Goal: Task Accomplishment & Management: Manage account settings

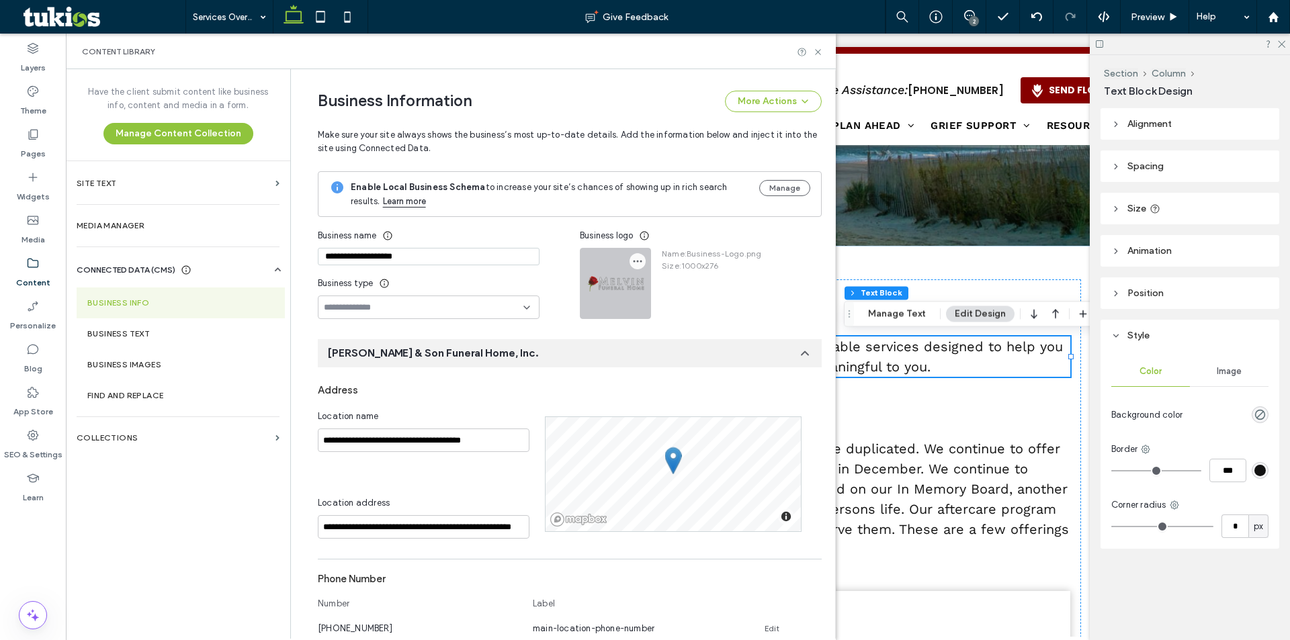
click at [632, 266] on icon "button" at bounding box center [637, 261] width 11 height 11
click at [666, 287] on span "Replace Image" at bounding box center [681, 293] width 62 height 13
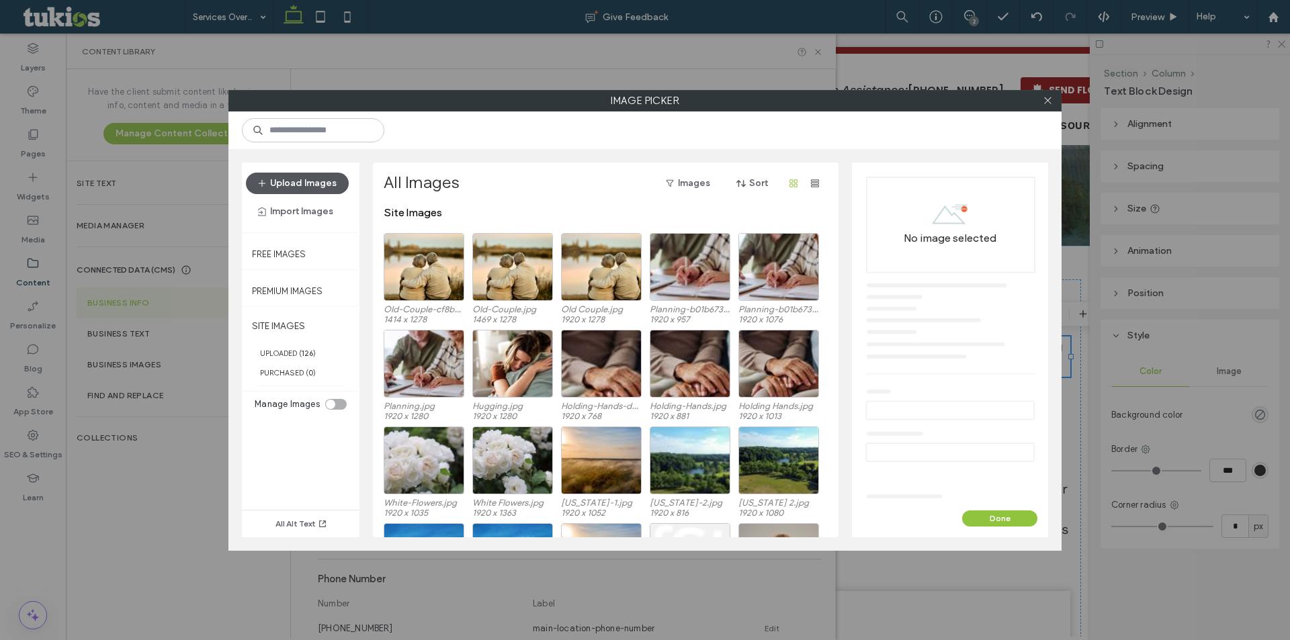
click at [297, 192] on button "Upload Images" at bounding box center [297, 183] width 103 height 21
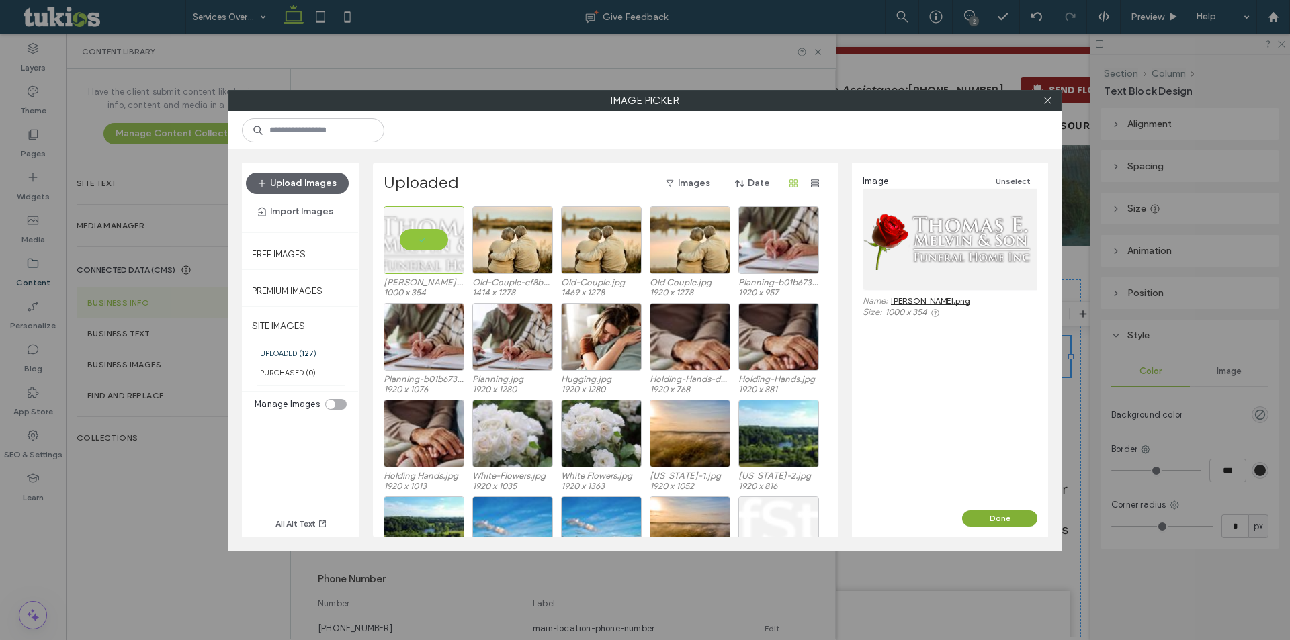
click at [1016, 521] on button "Done" at bounding box center [999, 518] width 75 height 16
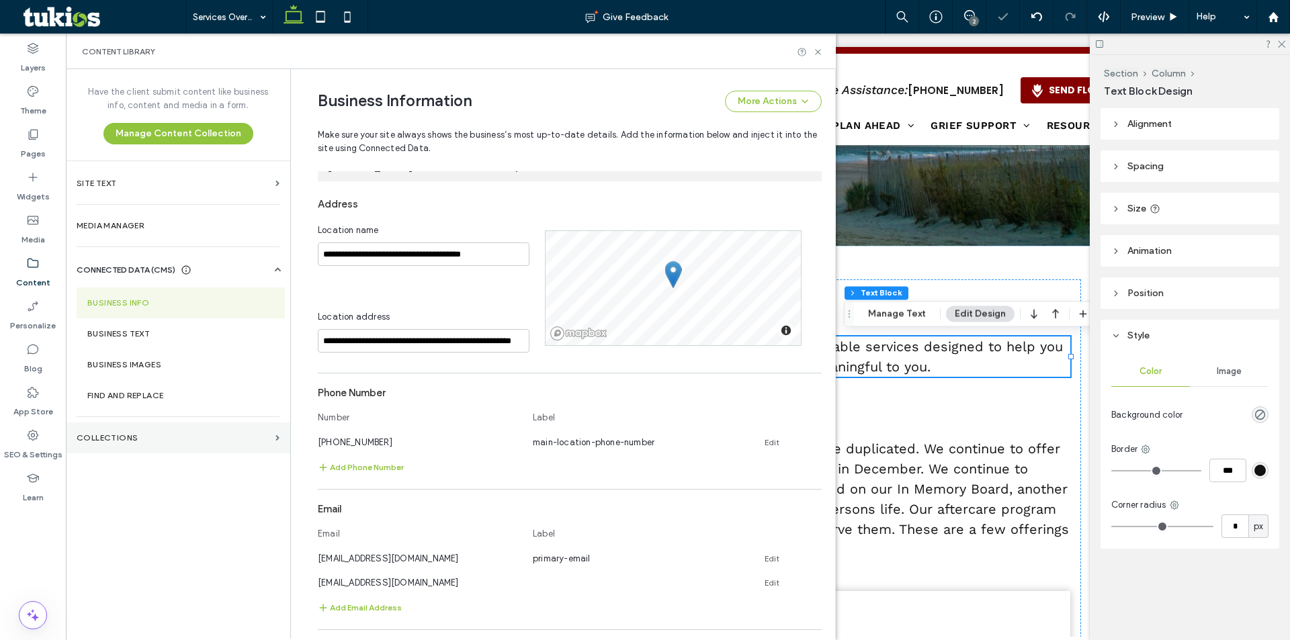
scroll to position [201, 0]
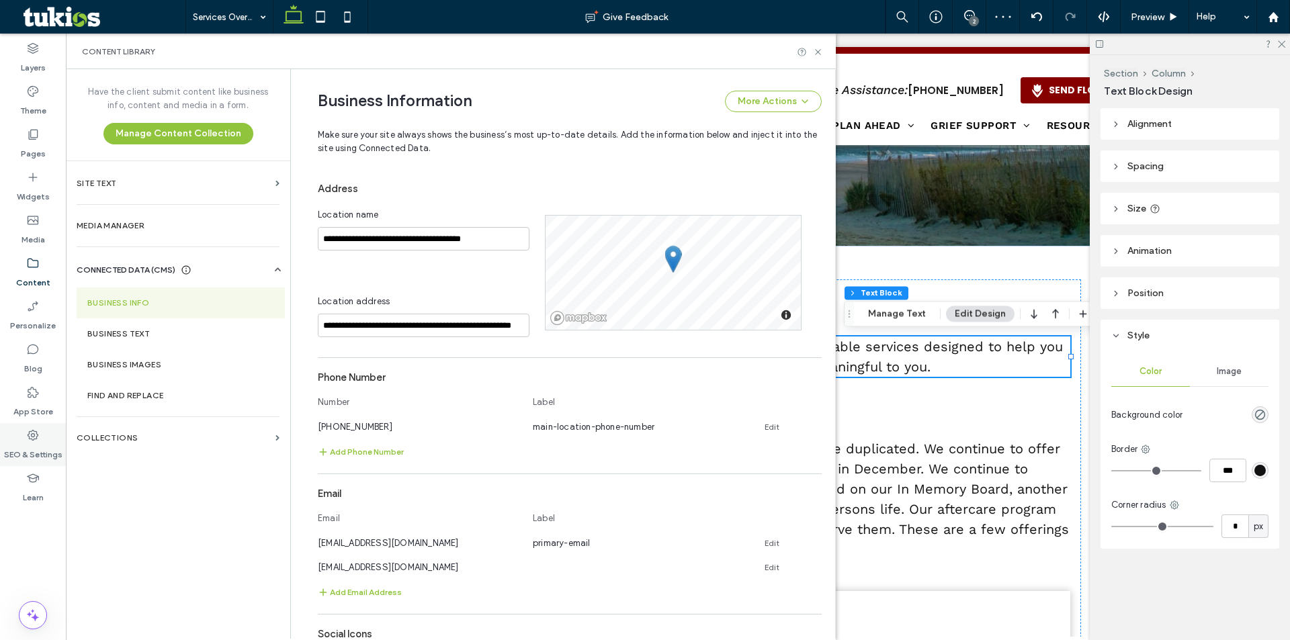
click at [56, 447] on label "SEO & Settings" at bounding box center [33, 451] width 58 height 19
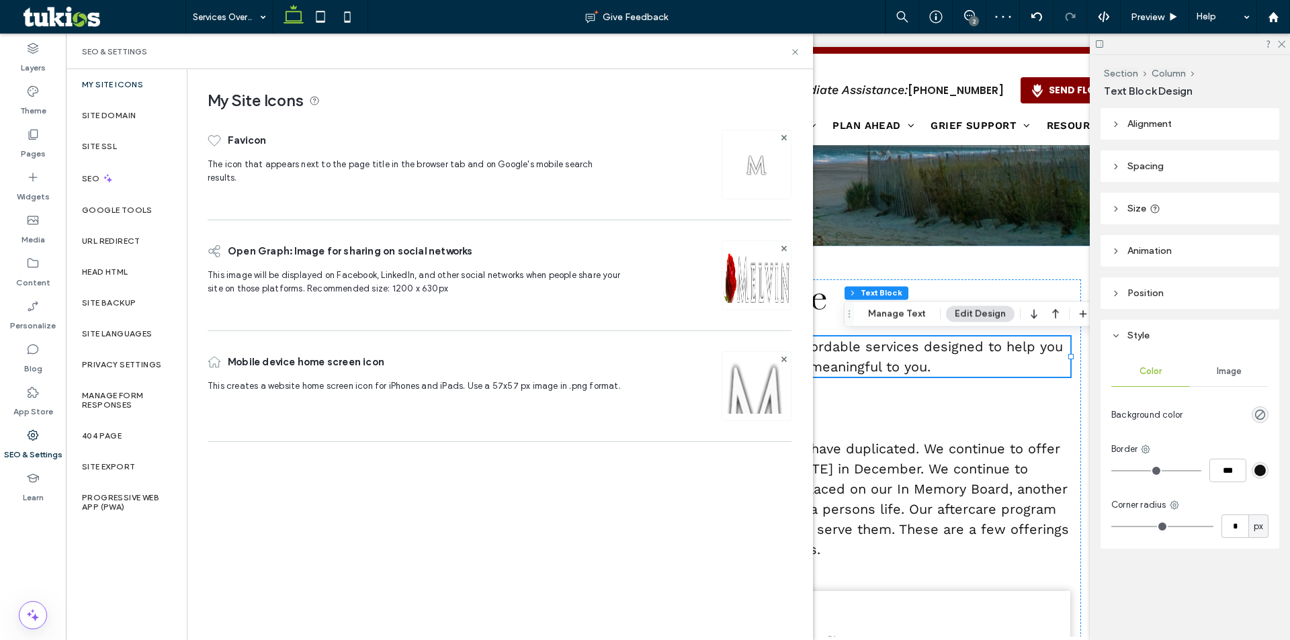
click at [775, 257] on img at bounding box center [756, 293] width 69 height 91
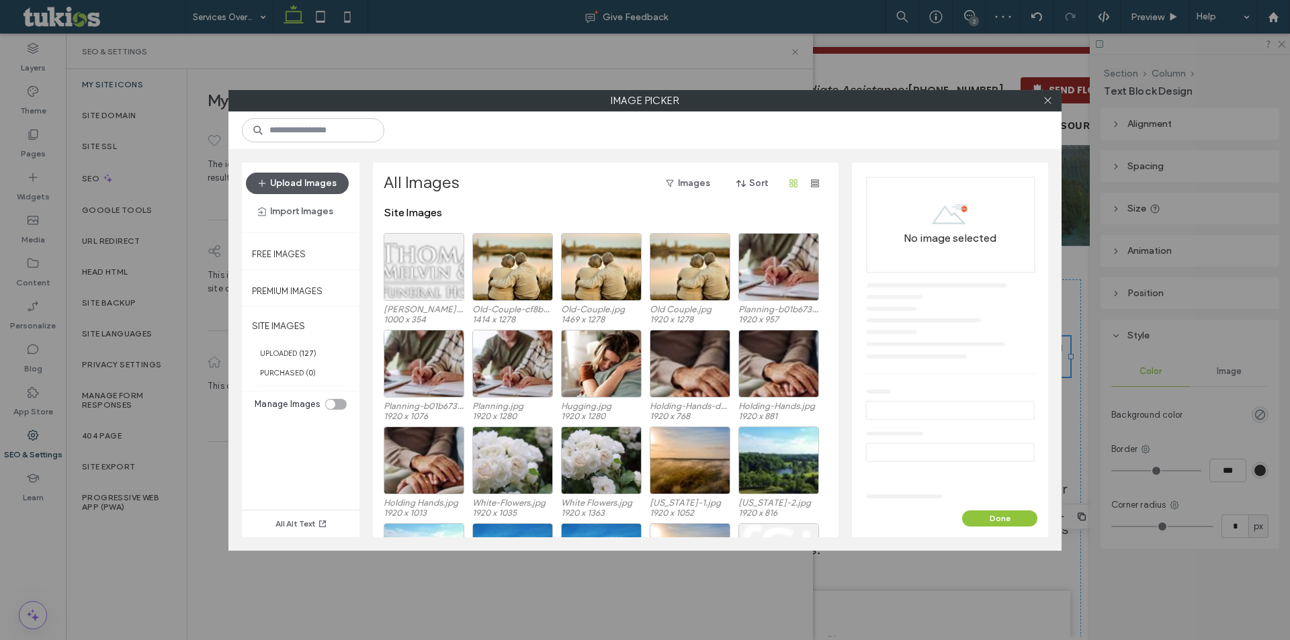
click at [324, 185] on button "Upload Images" at bounding box center [297, 183] width 103 height 21
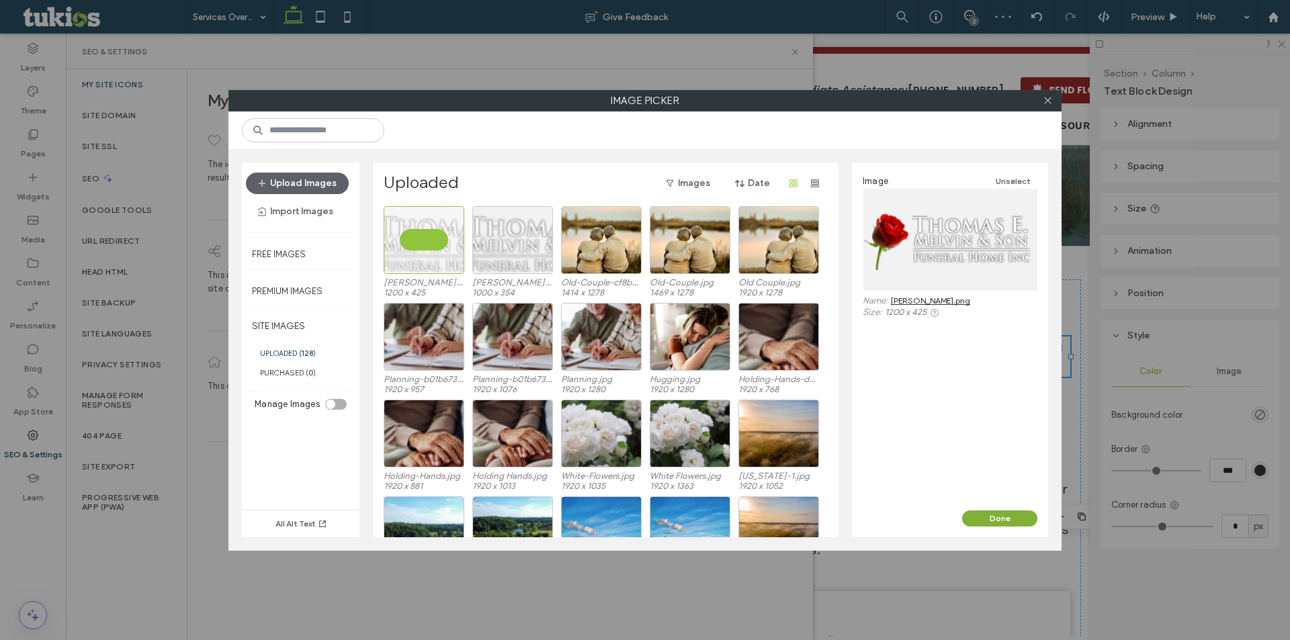
click at [1002, 522] on button "Done" at bounding box center [999, 518] width 75 height 16
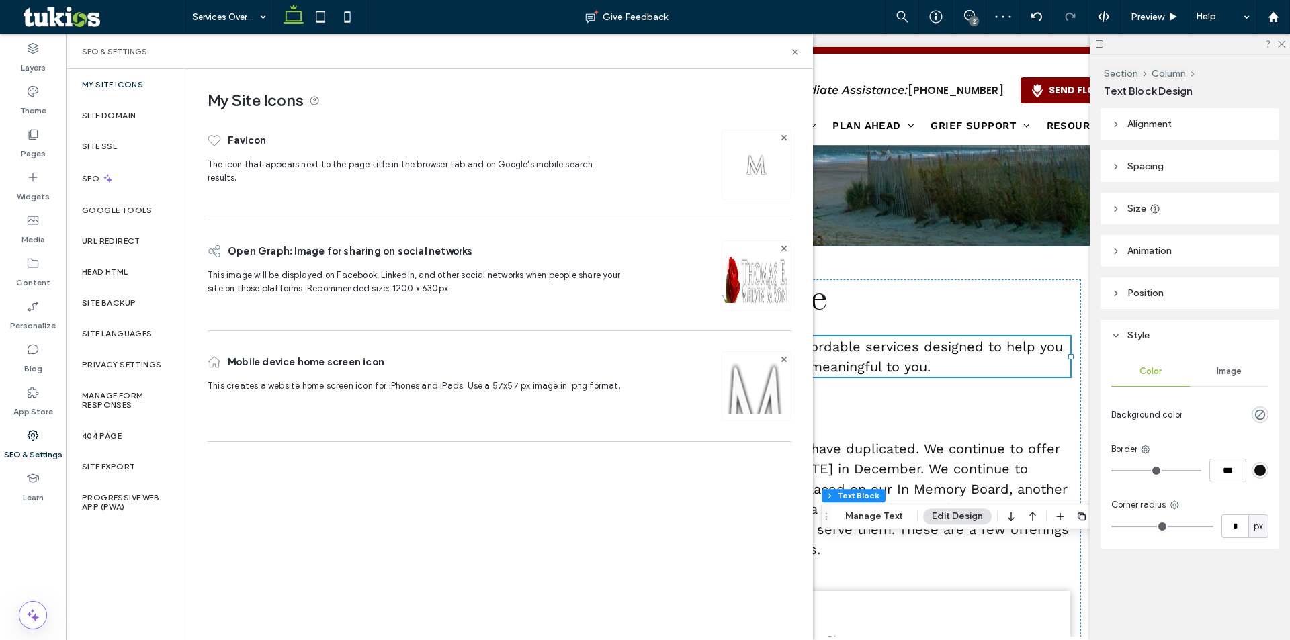
click at [772, 168] on div at bounding box center [756, 165] width 70 height 70
click at [754, 170] on img at bounding box center [755, 164] width 21 height 21
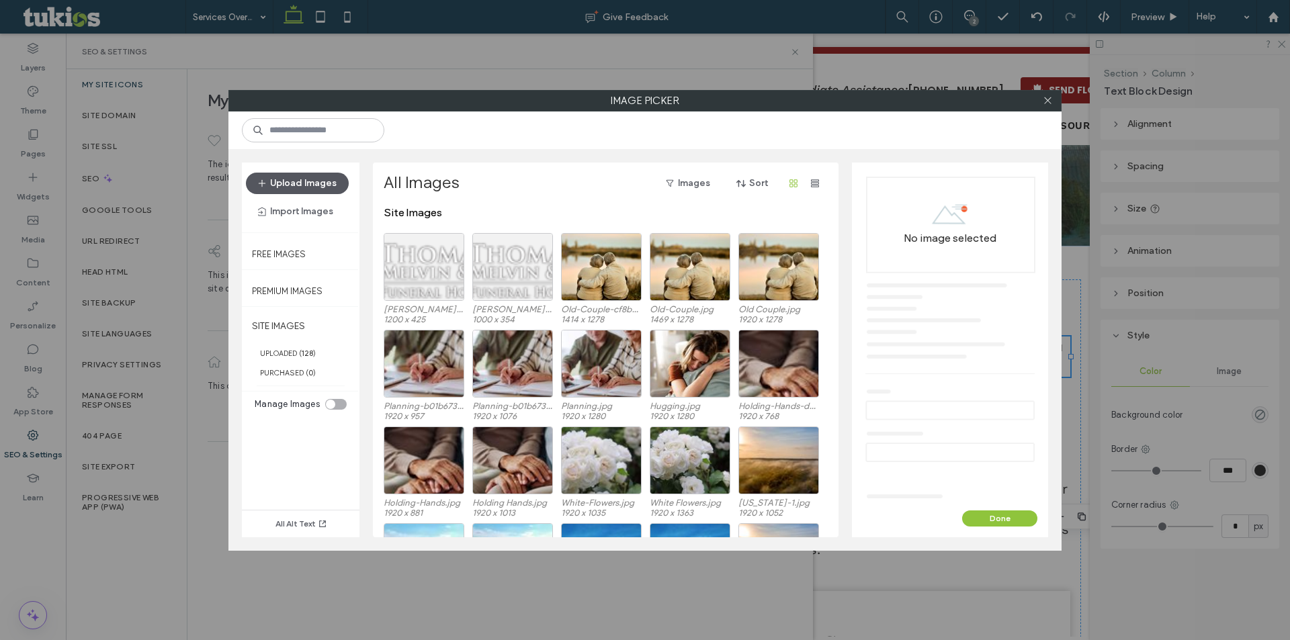
click at [306, 179] on button "Upload Images" at bounding box center [297, 183] width 103 height 21
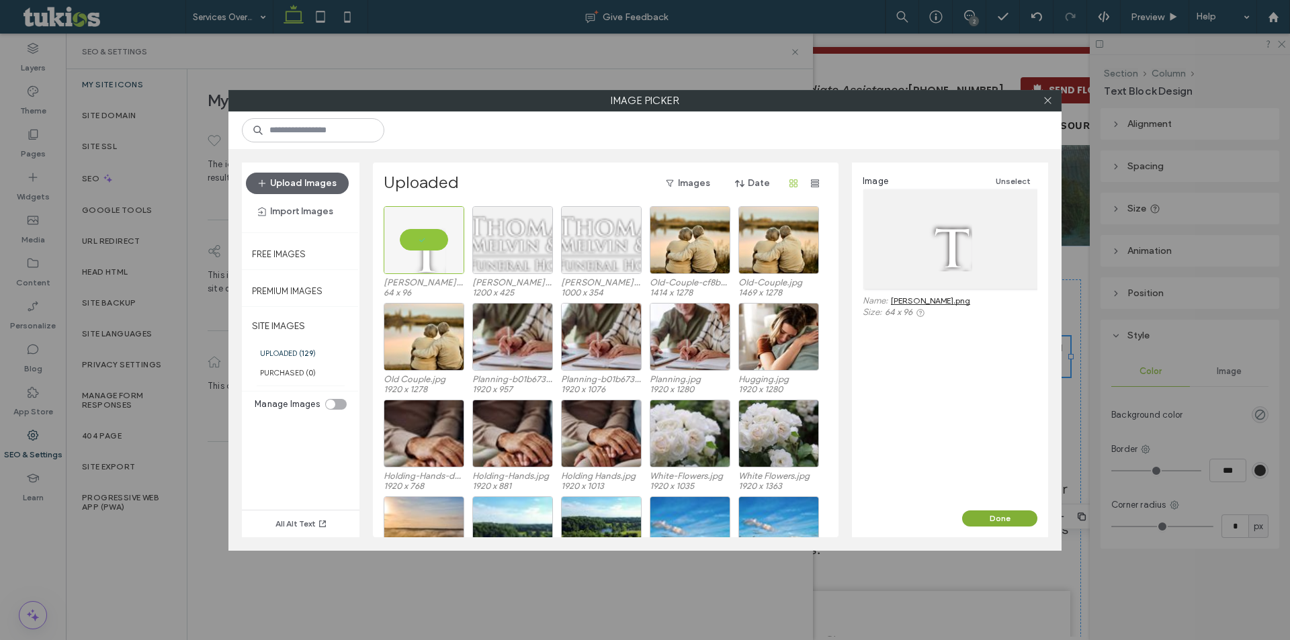
click at [981, 518] on button "Done" at bounding box center [999, 518] width 75 height 16
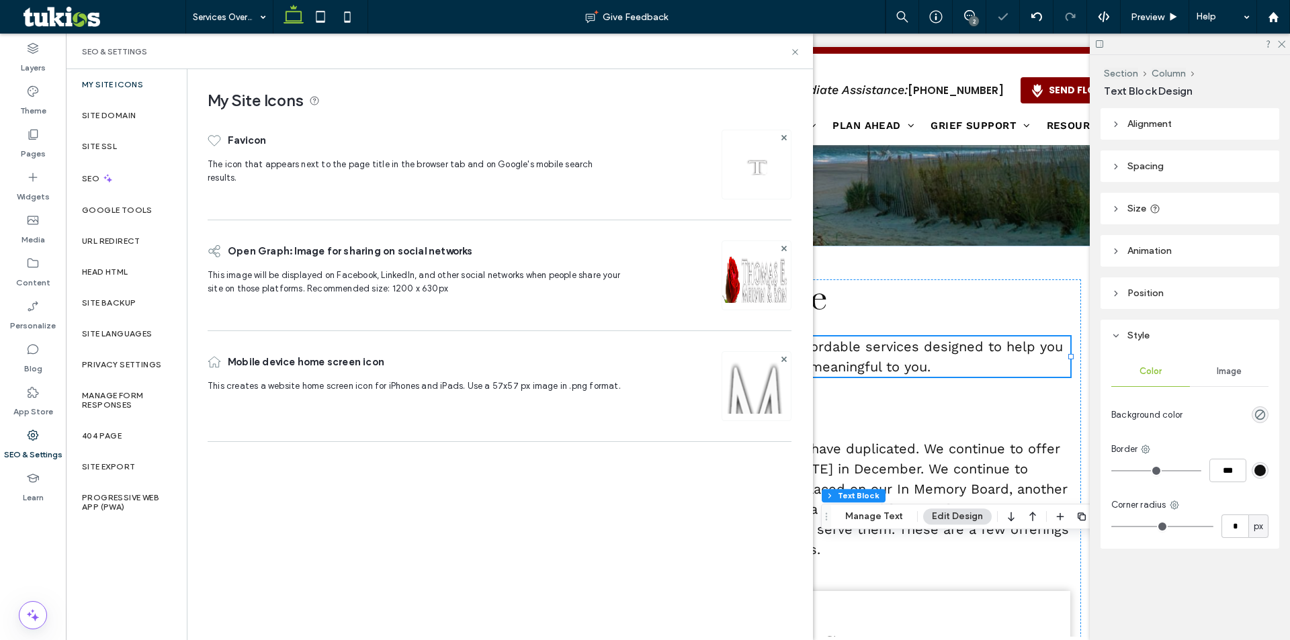
click at [758, 386] on img at bounding box center [756, 404] width 69 height 91
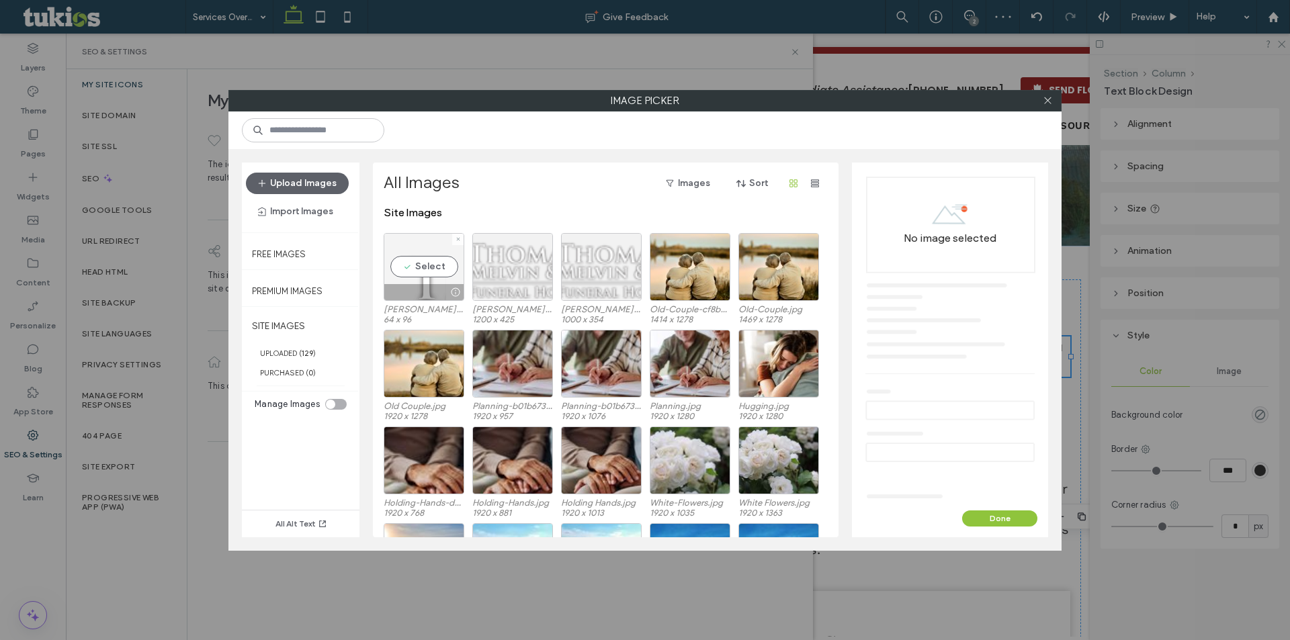
click at [445, 257] on div "Select" at bounding box center [423, 267] width 81 height 68
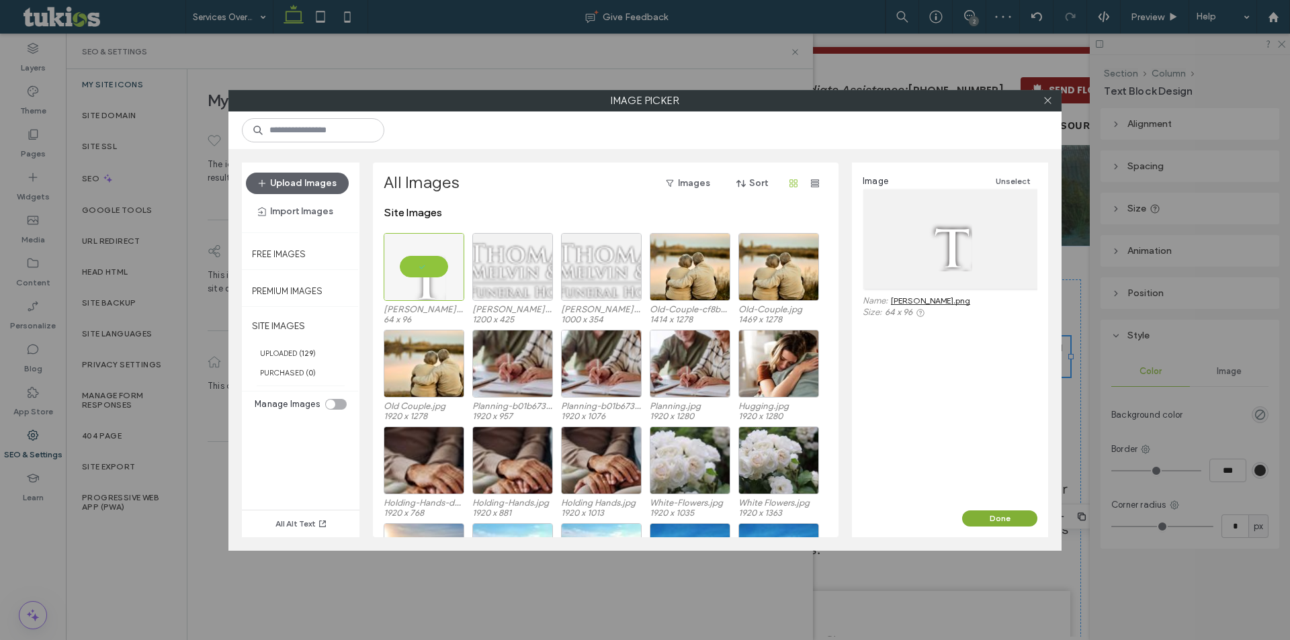
click at [1003, 523] on button "Done" at bounding box center [999, 518] width 75 height 16
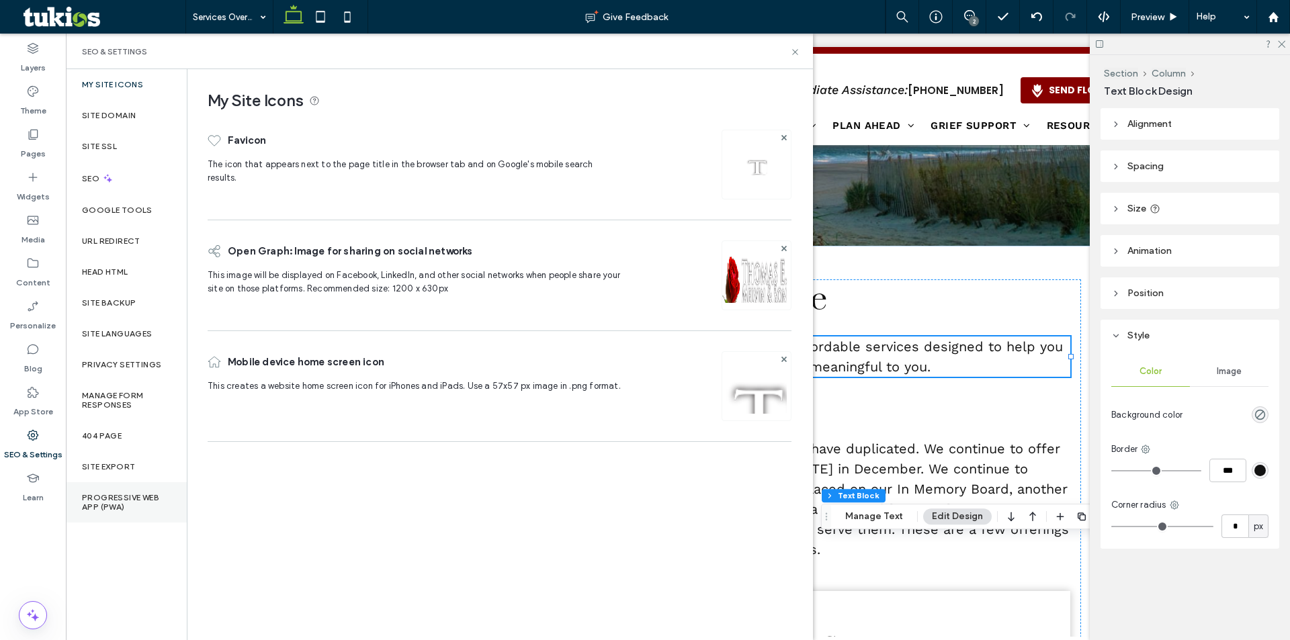
click at [103, 509] on label "Progressive Web App (PWA)" at bounding box center [126, 502] width 89 height 19
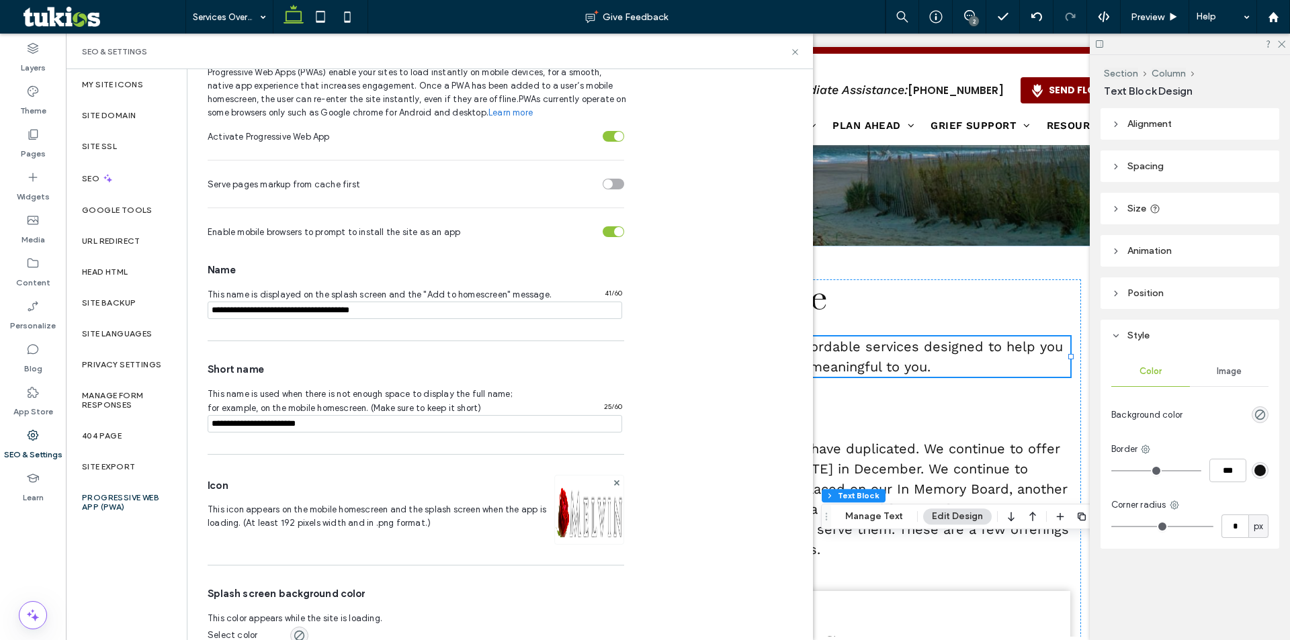
scroll to position [80, 0]
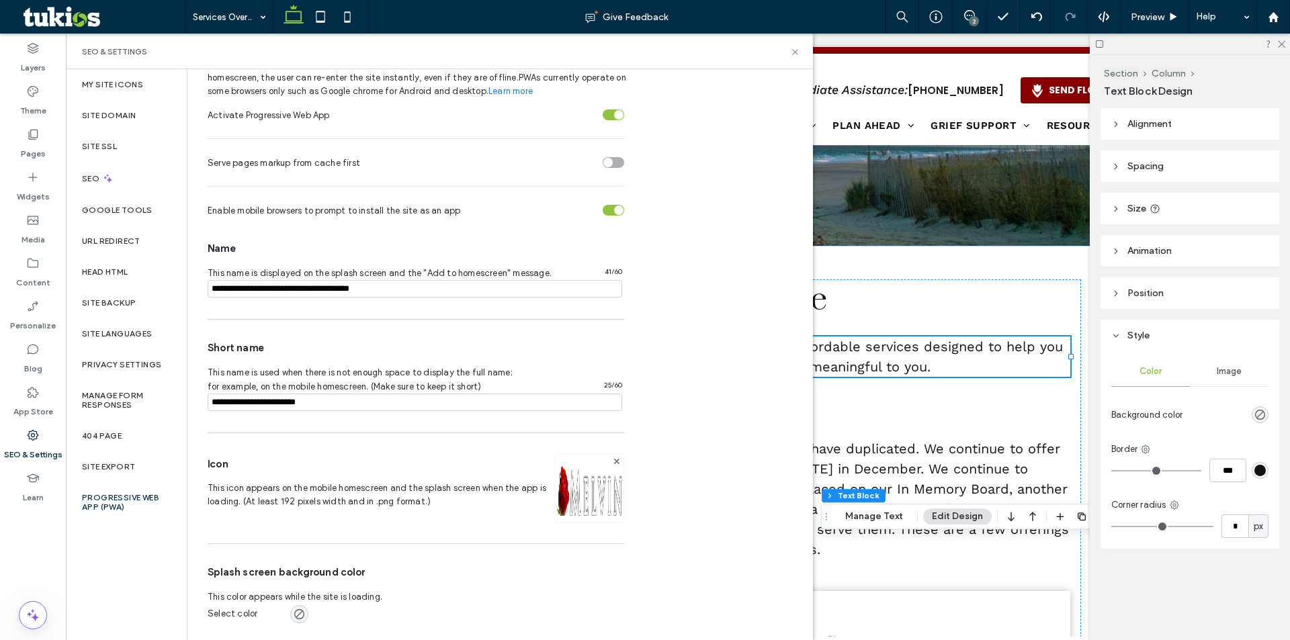
click at [571, 483] on img at bounding box center [589, 506] width 69 height 91
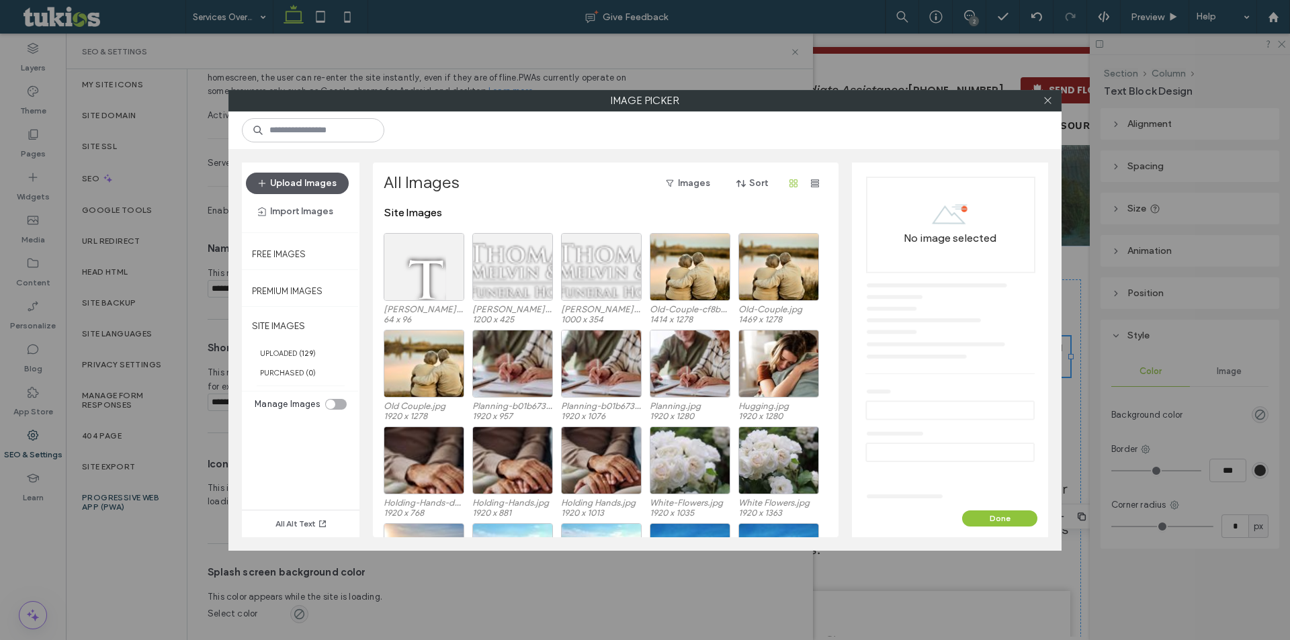
click at [306, 177] on button "Upload Images" at bounding box center [297, 183] width 103 height 21
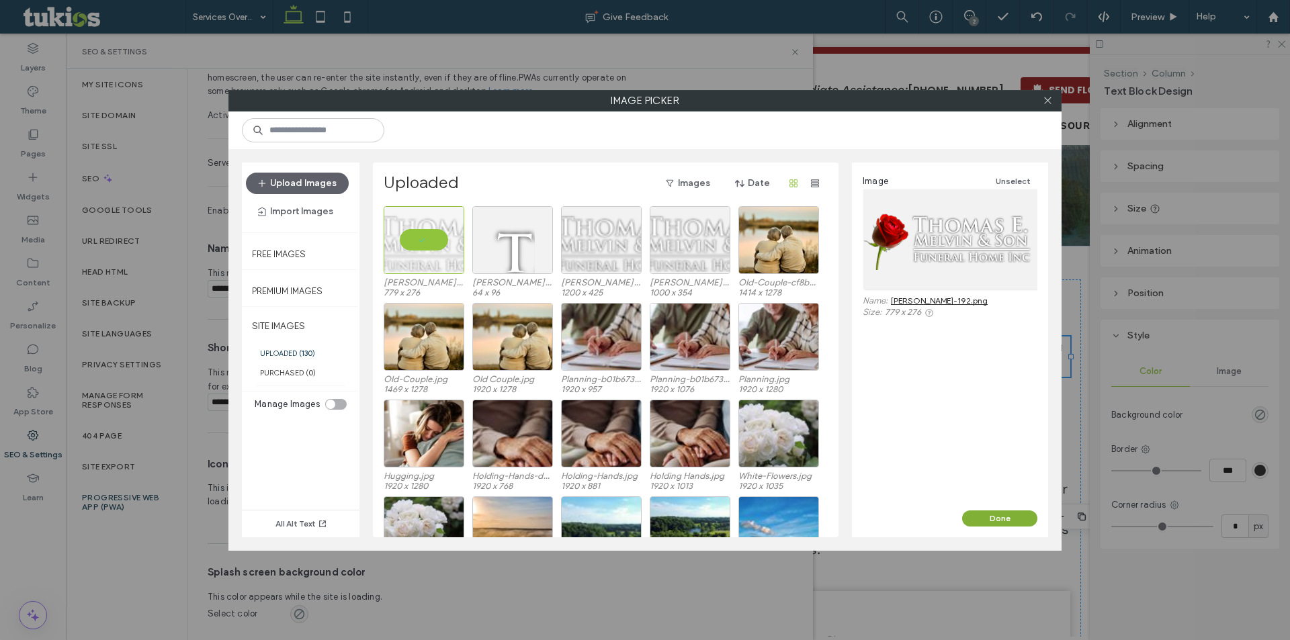
click at [1009, 521] on button "Done" at bounding box center [999, 518] width 75 height 16
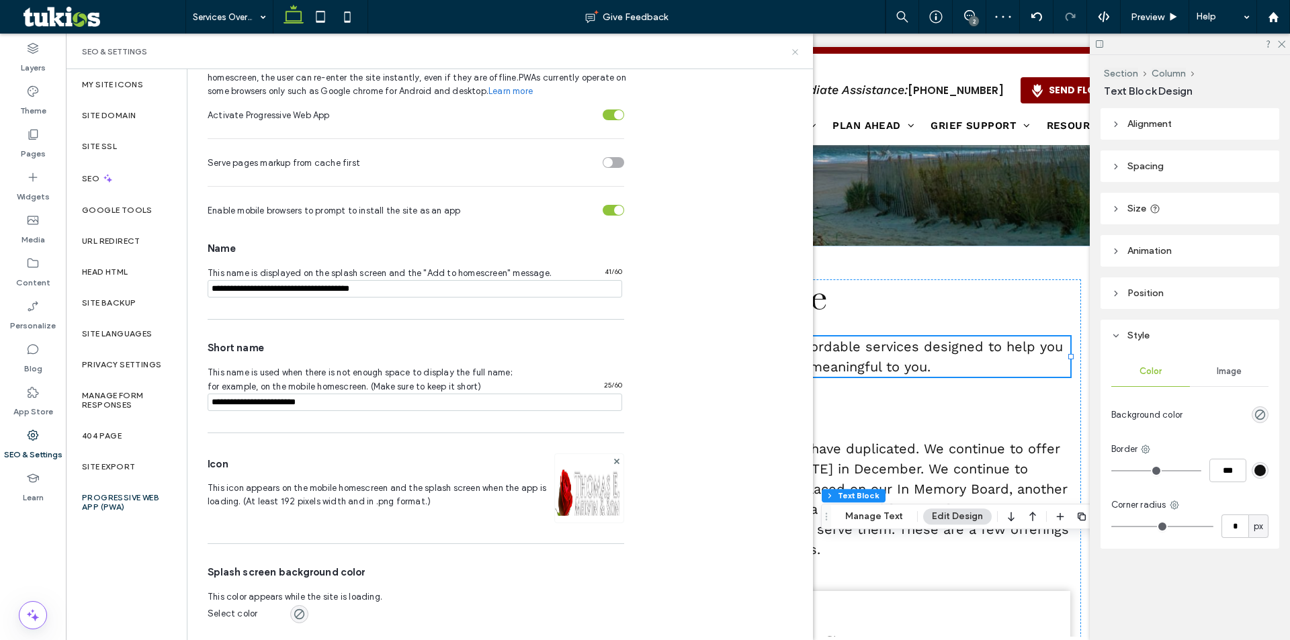
click at [794, 55] on icon at bounding box center [795, 52] width 10 height 10
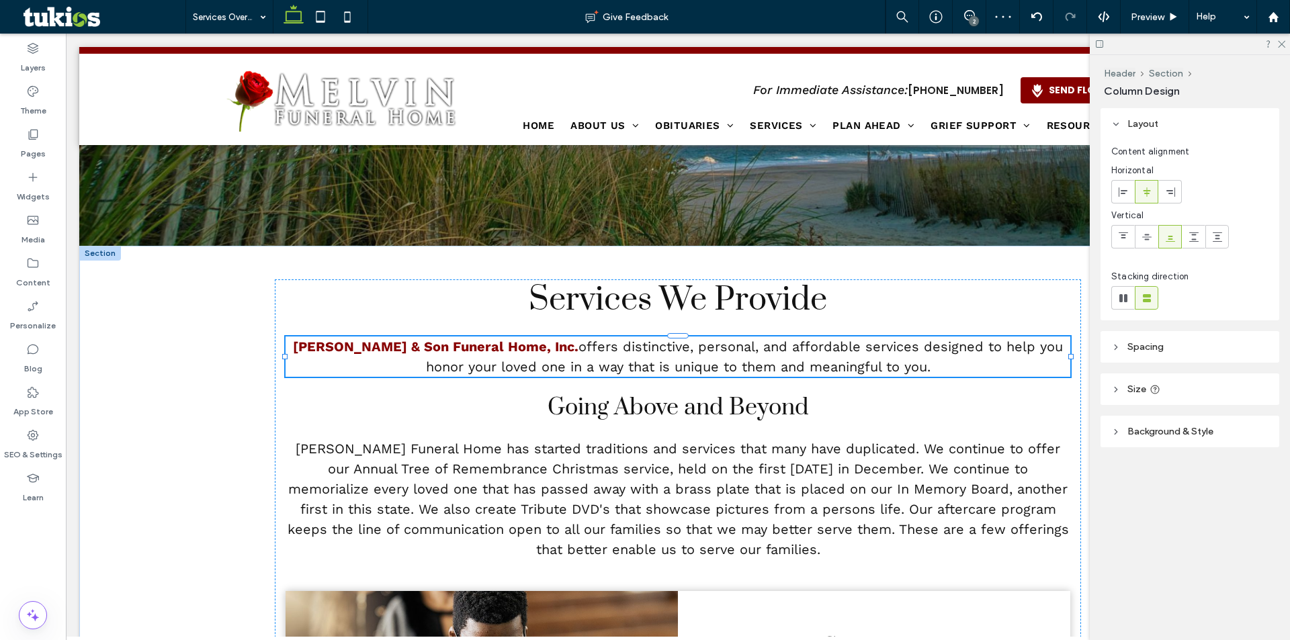
type input "**"
type input "*****"
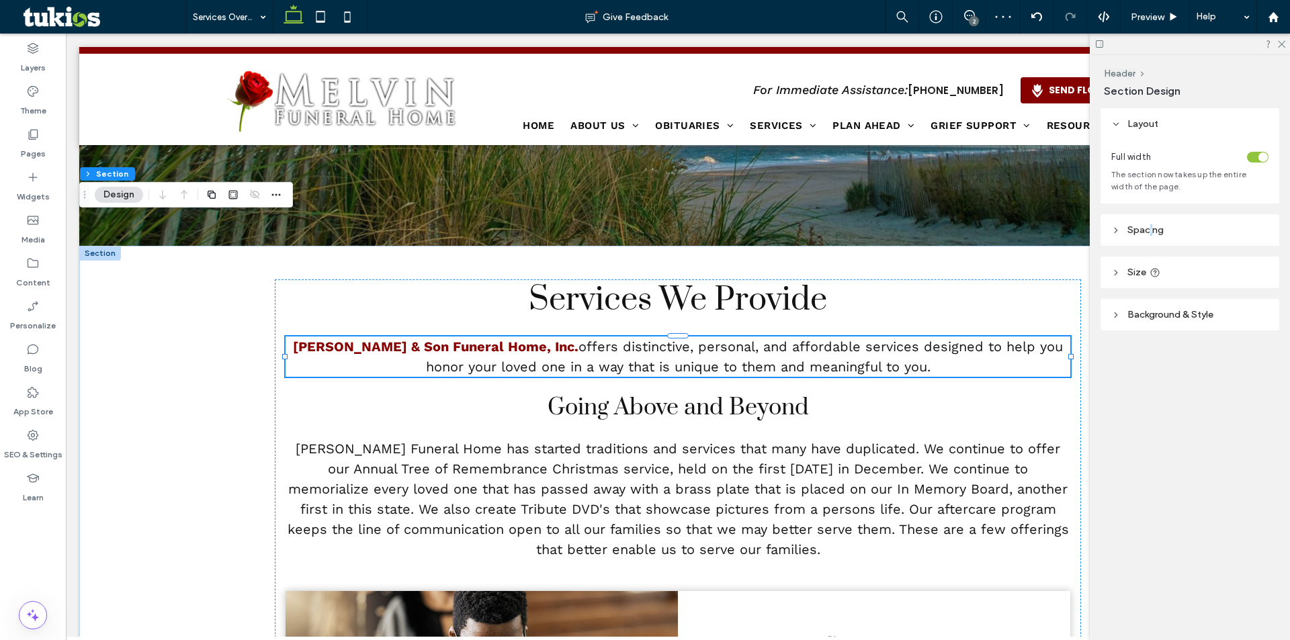
click at [1152, 218] on header "Spacing" at bounding box center [1189, 230] width 179 height 32
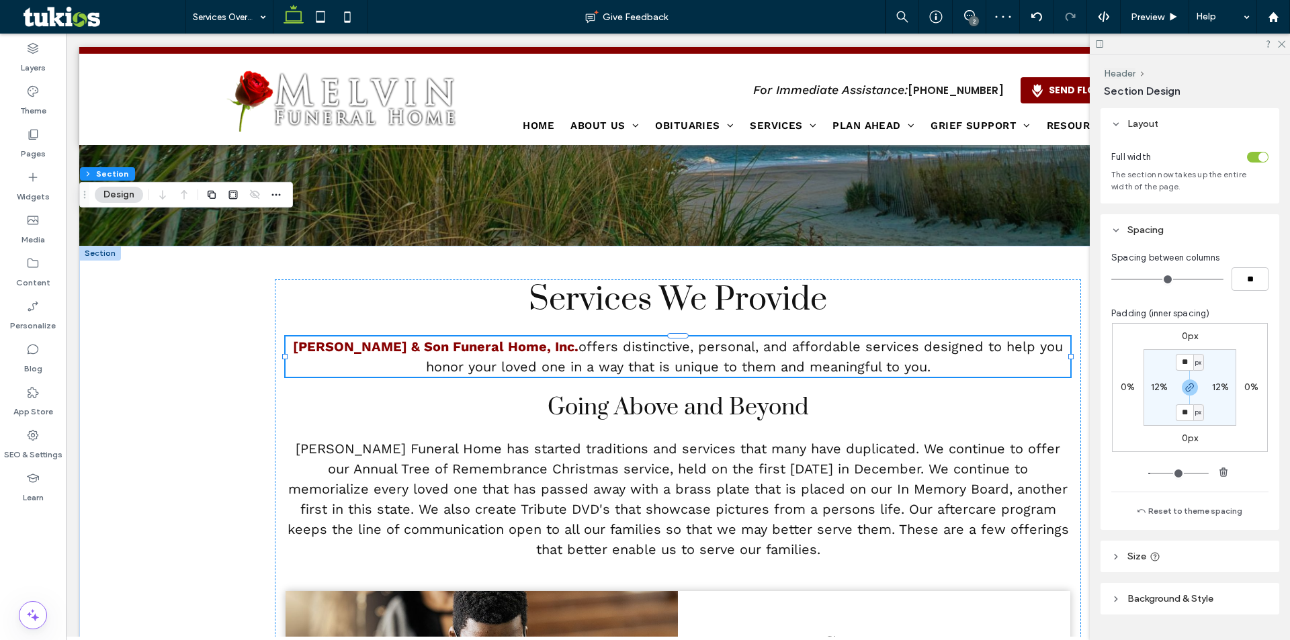
click at [1155, 386] on label "12%" at bounding box center [1158, 386] width 17 height 11
type input "**"
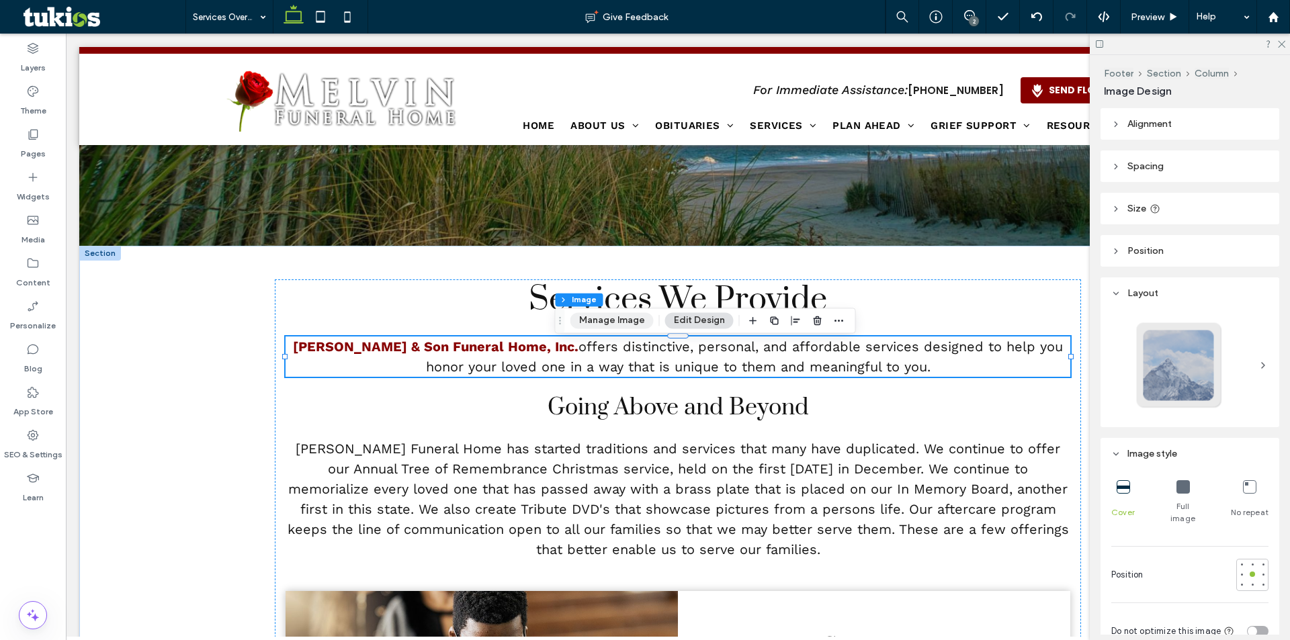
click at [600, 325] on button "Manage Image" at bounding box center [611, 320] width 83 height 16
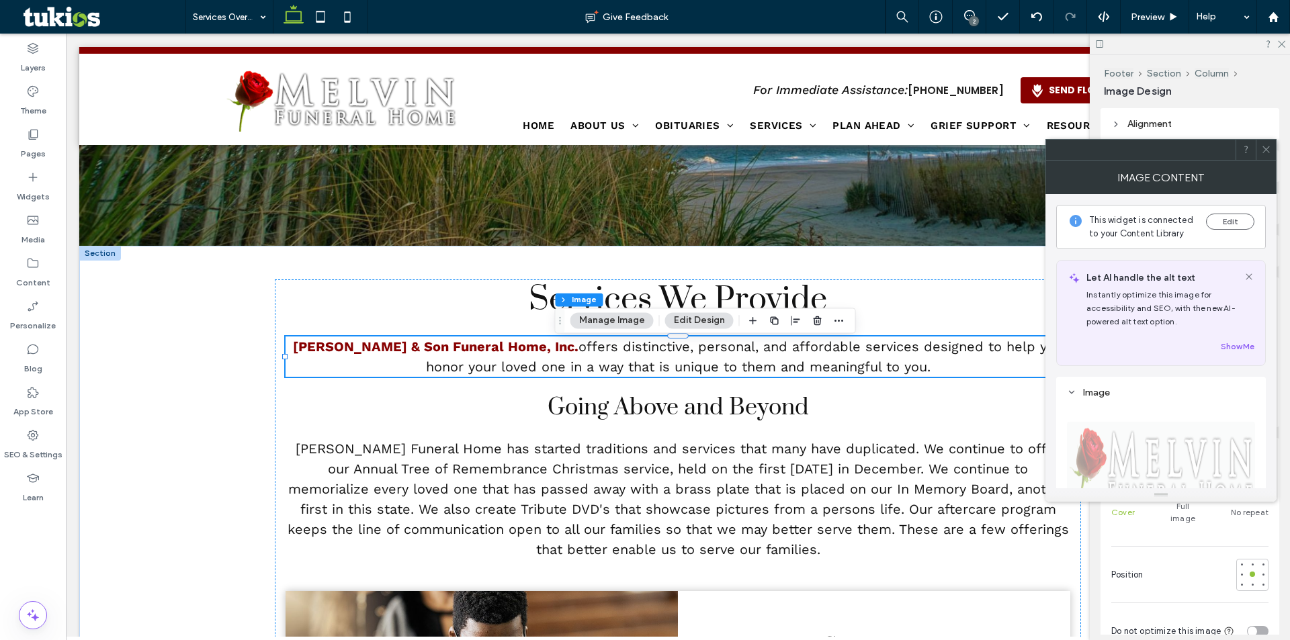
click at [1166, 444] on span "Name: Business-Logo-1920w.png Size: 1000x276 Replace Edit" at bounding box center [1161, 493] width 188 height 183
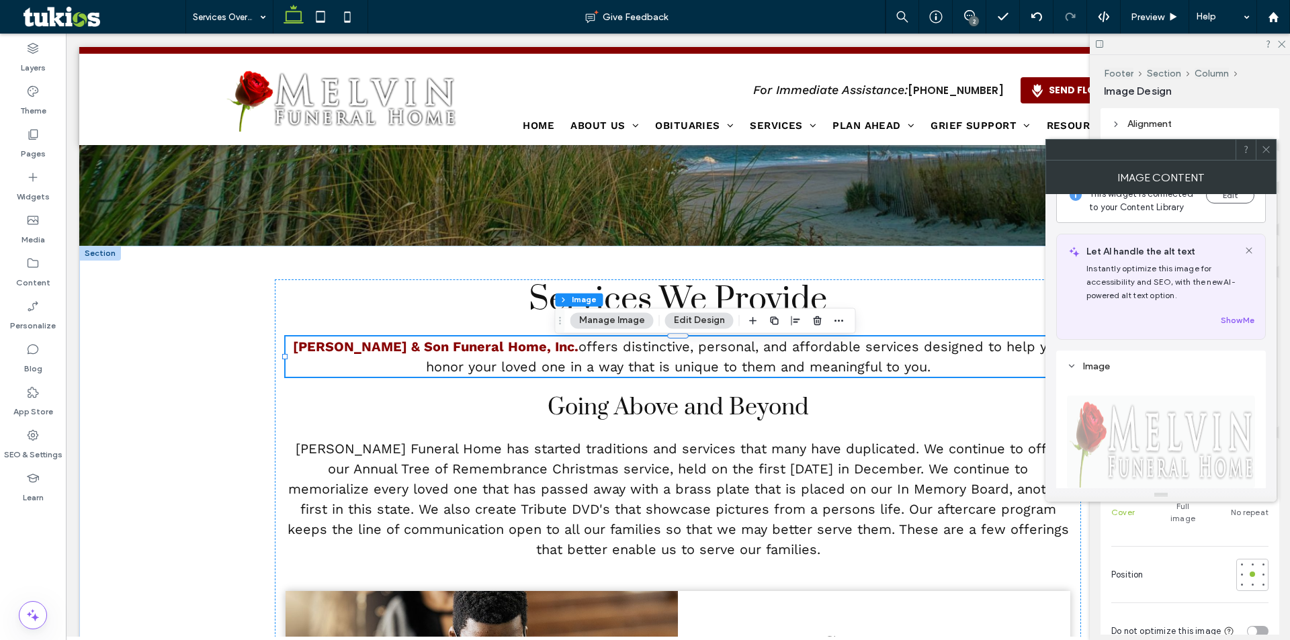
scroll to position [0, 0]
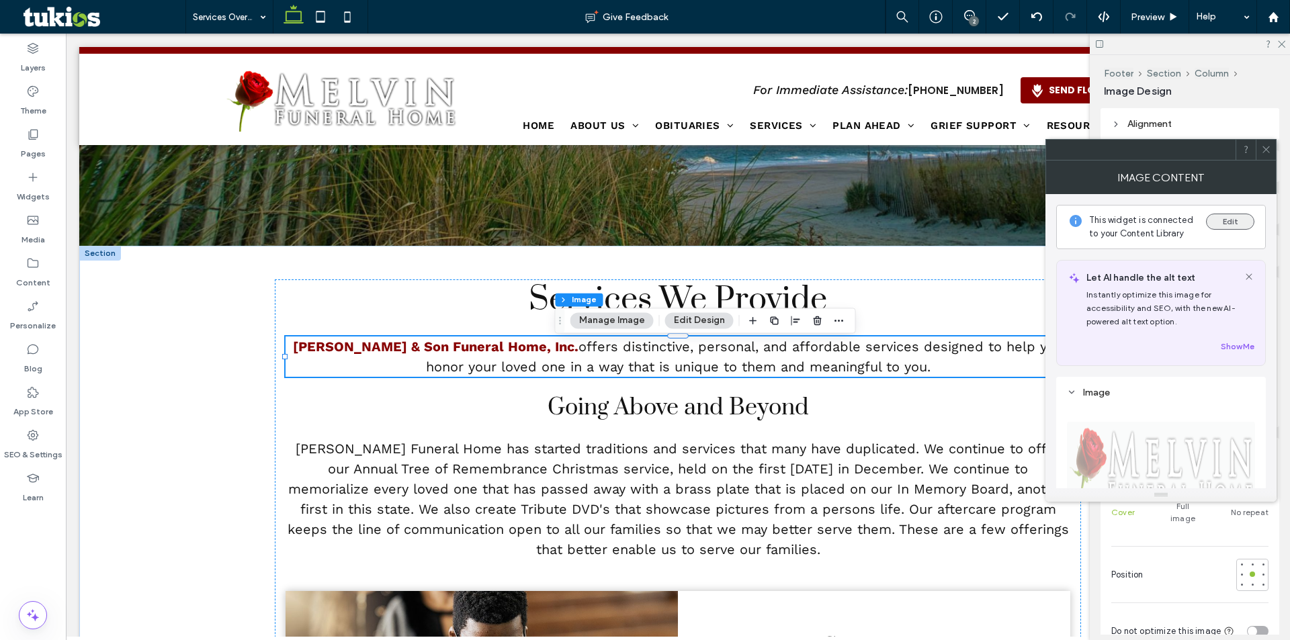
click at [1228, 228] on button "Edit" at bounding box center [1230, 222] width 48 height 16
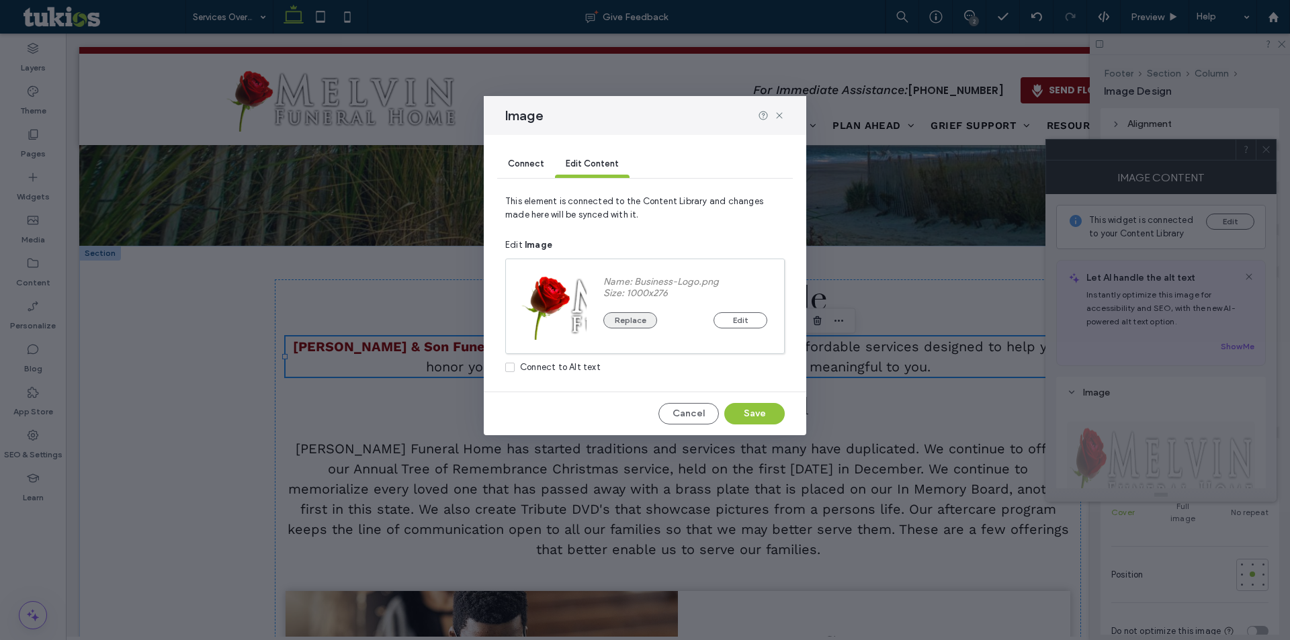
click at [619, 316] on button "Replace" at bounding box center [630, 320] width 54 height 16
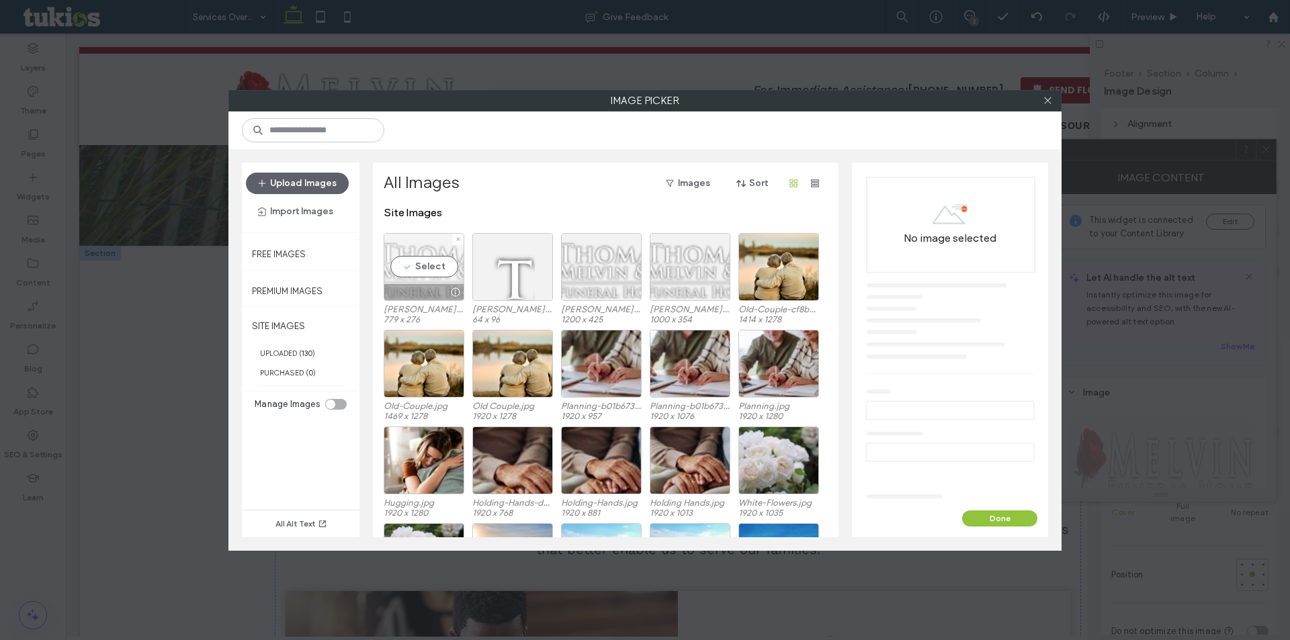
click at [440, 244] on div "Select" at bounding box center [423, 267] width 81 height 68
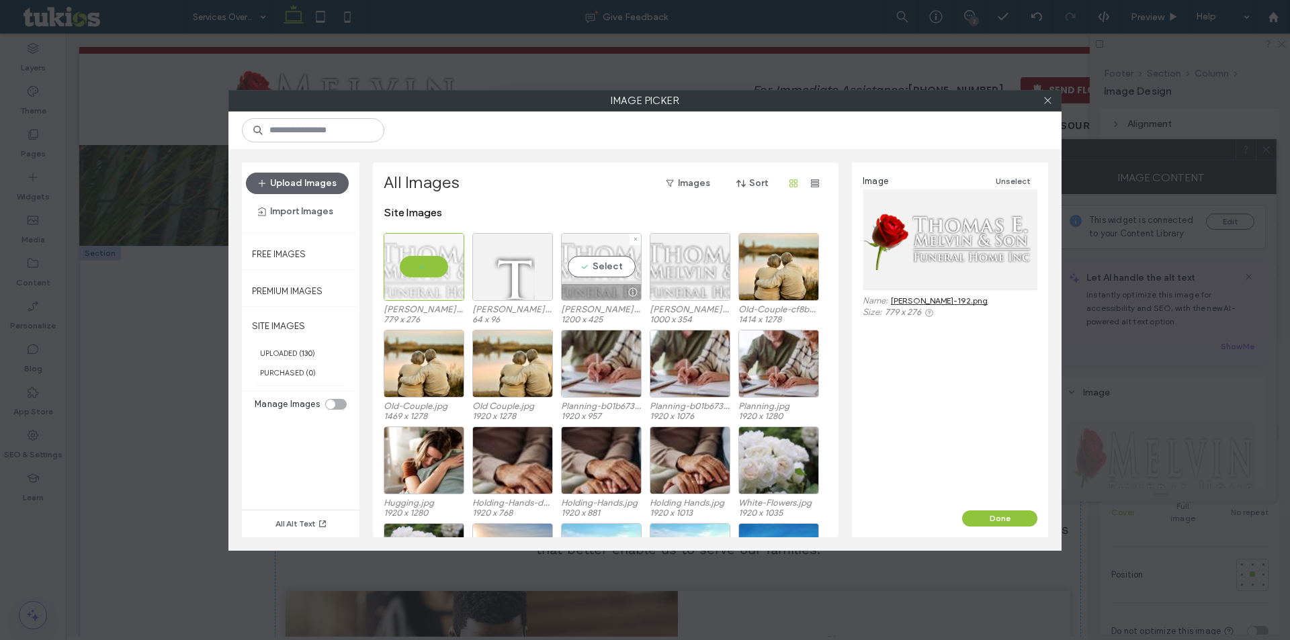
click at [611, 268] on div "Select" at bounding box center [601, 267] width 81 height 68
drag, startPoint x: 694, startPoint y: 267, endPoint x: 729, endPoint y: 293, distance: 43.7
click at [694, 267] on div "Select" at bounding box center [689, 267] width 81 height 68
click at [1001, 522] on button "Done" at bounding box center [999, 518] width 75 height 16
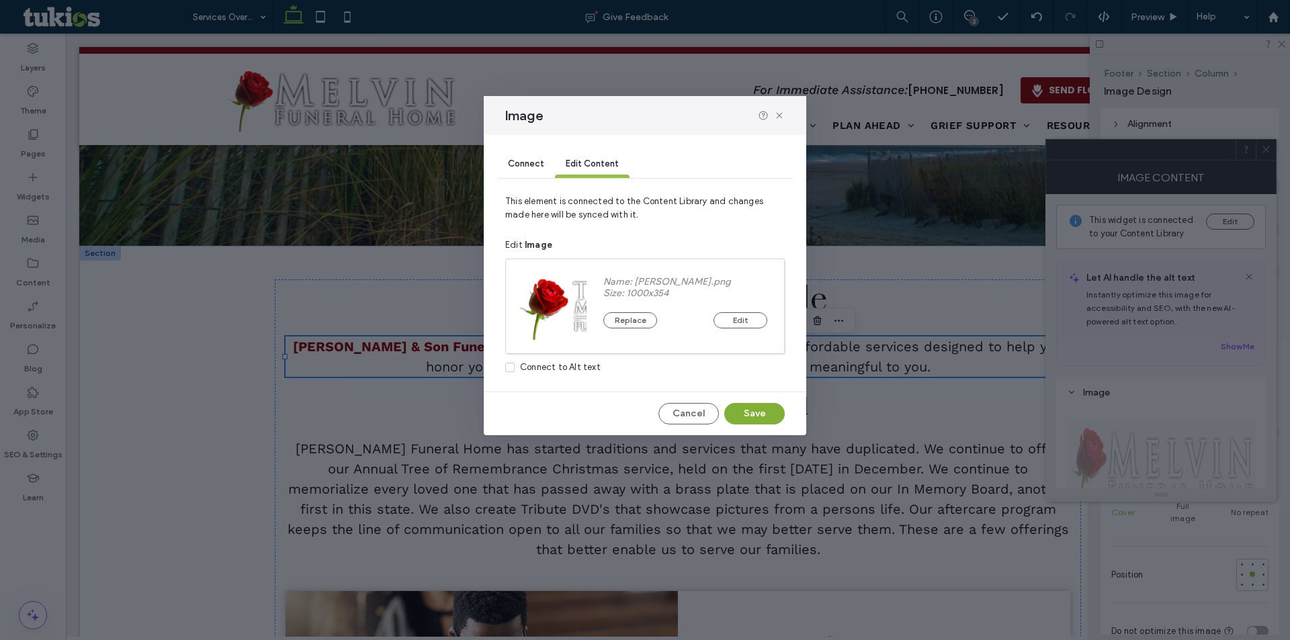
click at [748, 410] on button "Save" at bounding box center [754, 413] width 60 height 21
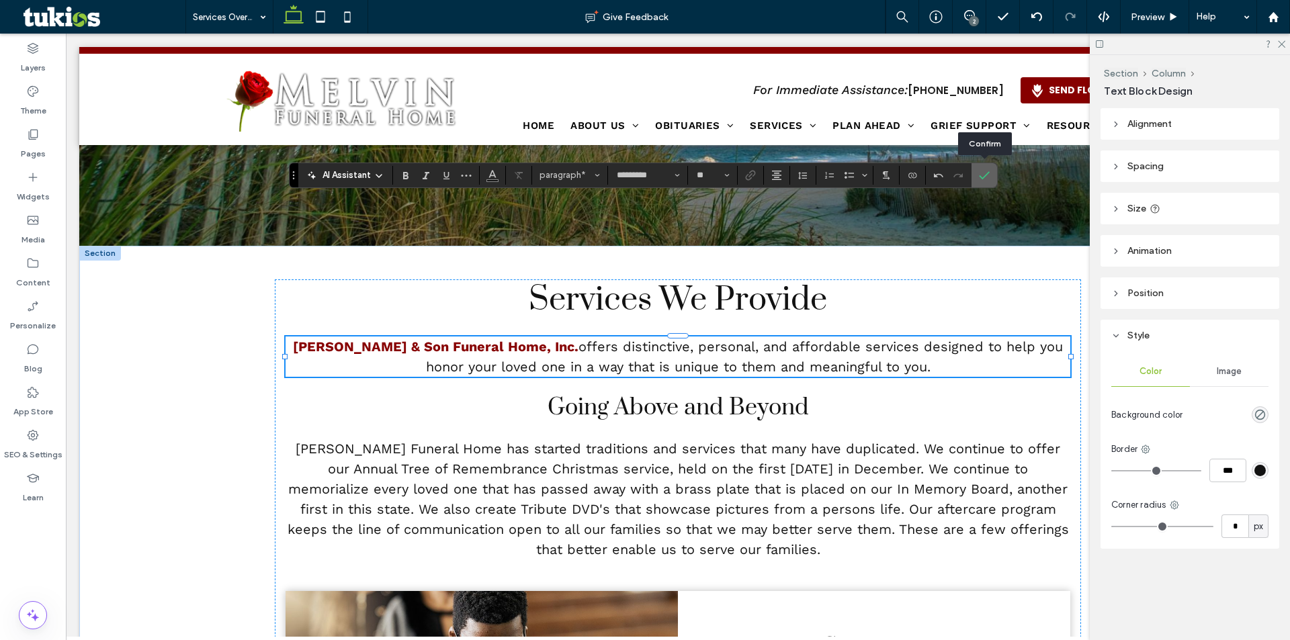
click at [983, 179] on use "Confirm" at bounding box center [984, 175] width 11 height 8
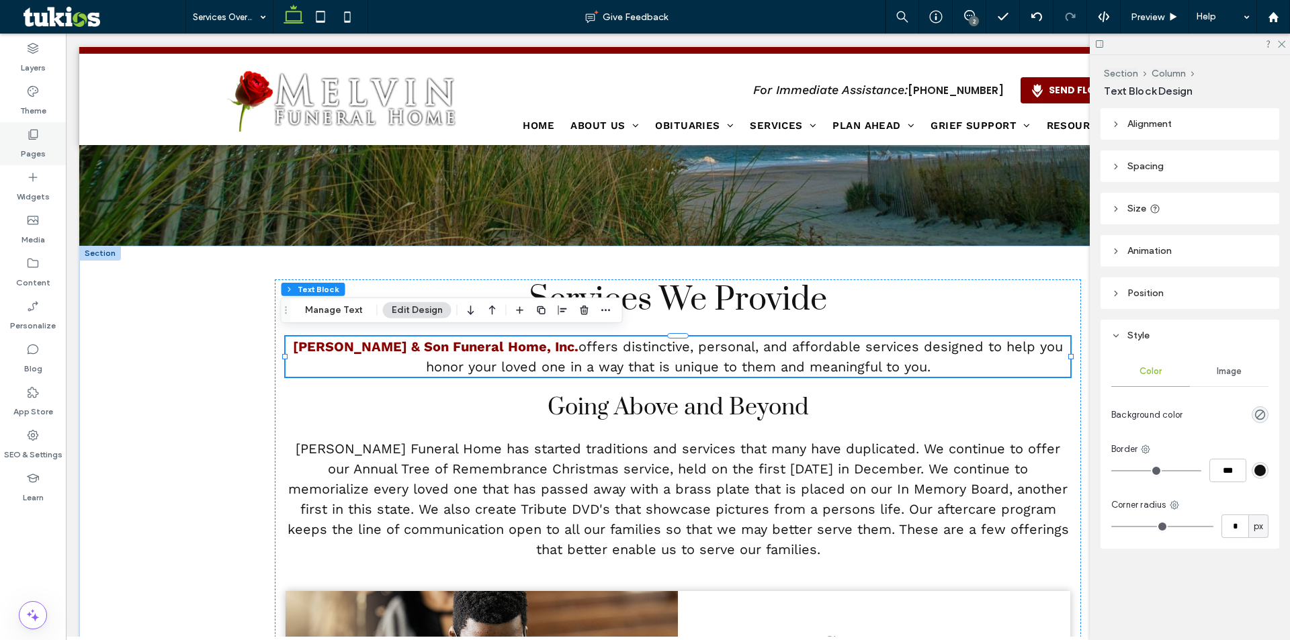
click at [28, 154] on label "Pages" at bounding box center [33, 150] width 25 height 19
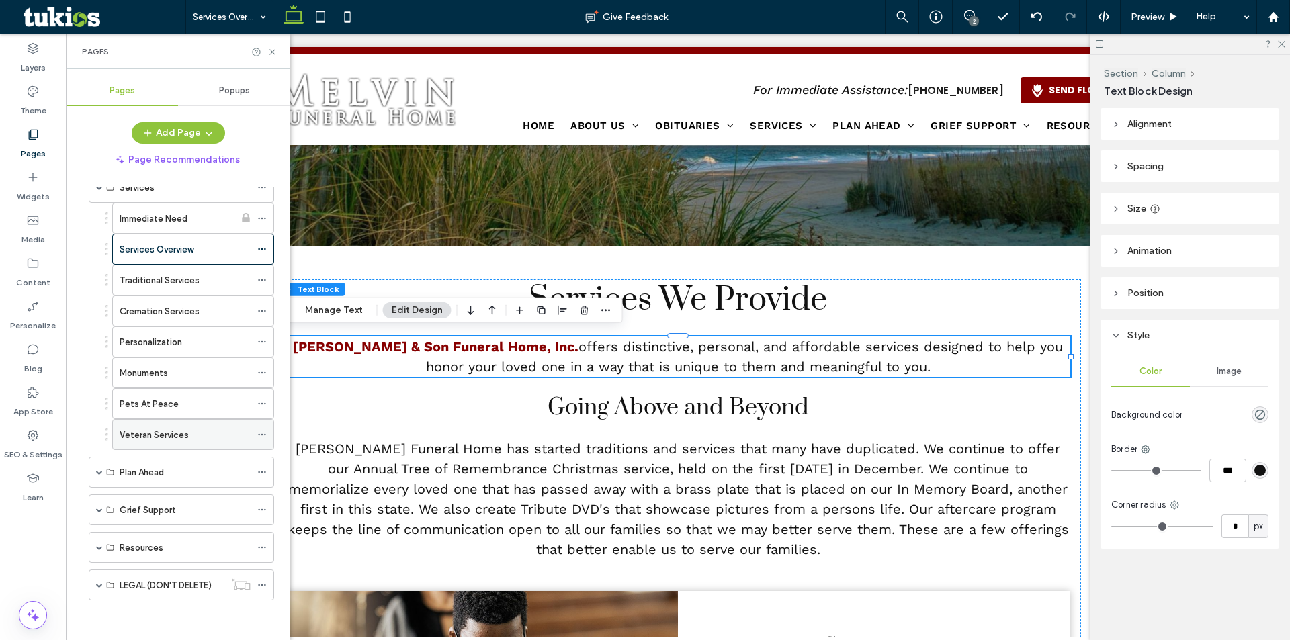
scroll to position [430, 0]
click at [179, 300] on div "Cremation Services" at bounding box center [185, 311] width 131 height 30
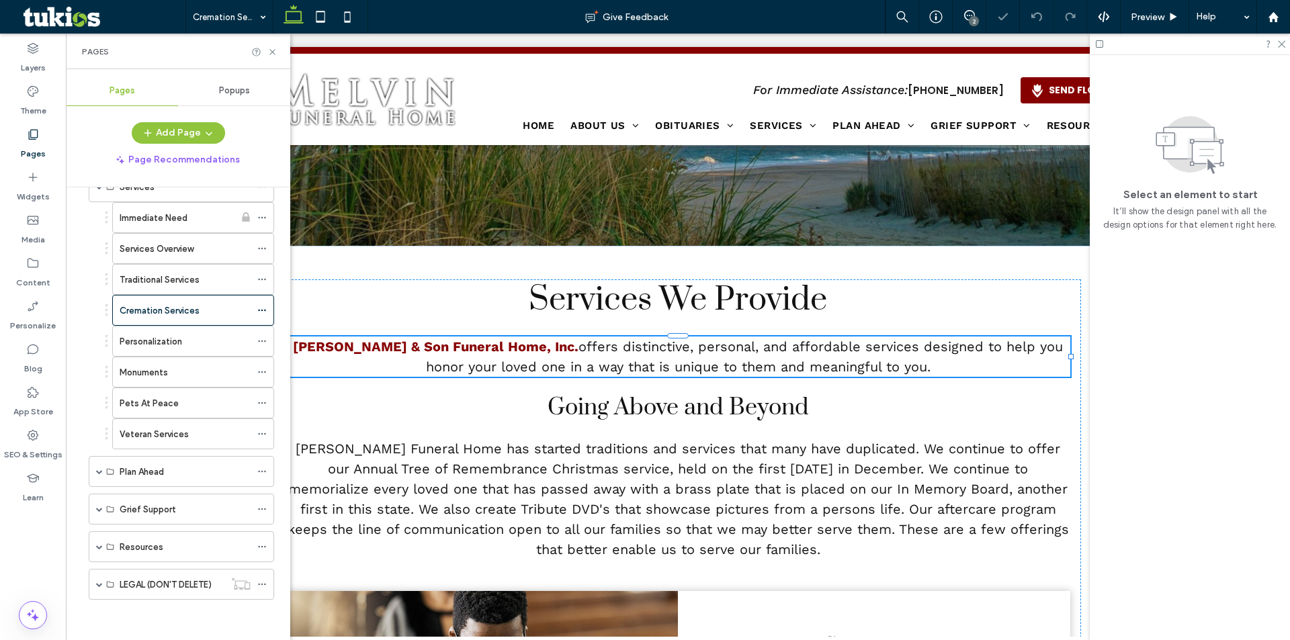
click at [176, 281] on label "Traditional Services" at bounding box center [160, 280] width 80 height 24
click at [183, 316] on label "Cremation Services" at bounding box center [160, 311] width 80 height 24
click at [154, 333] on div "Personalization" at bounding box center [185, 341] width 131 height 30
click at [159, 375] on label "Monuments" at bounding box center [144, 373] width 48 height 24
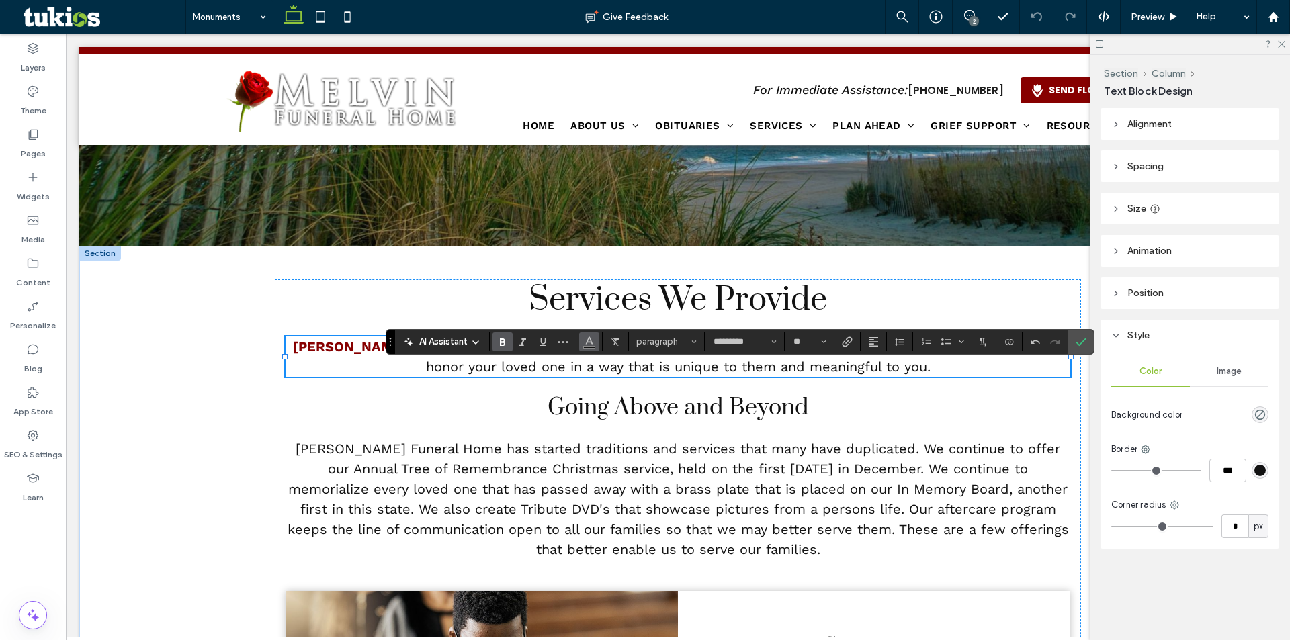
click at [589, 345] on icon "Color" at bounding box center [589, 340] width 11 height 11
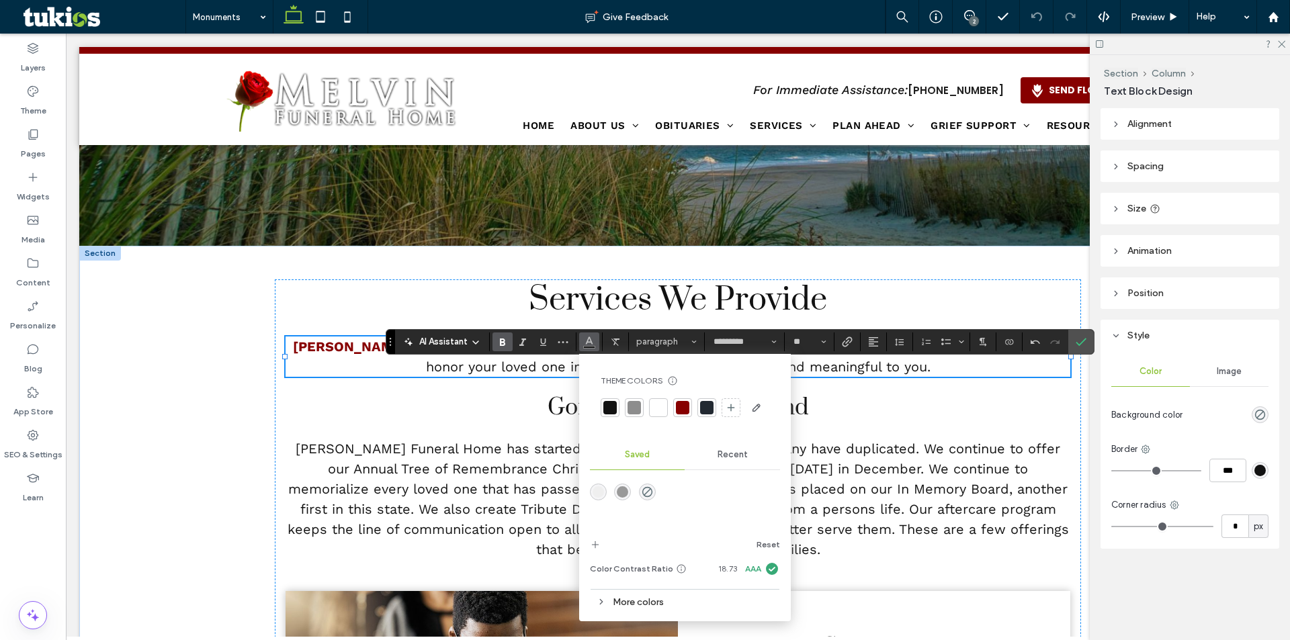
click at [684, 414] on div at bounding box center [682, 407] width 13 height 13
click at [1086, 343] on label "Confirm" at bounding box center [1081, 342] width 20 height 24
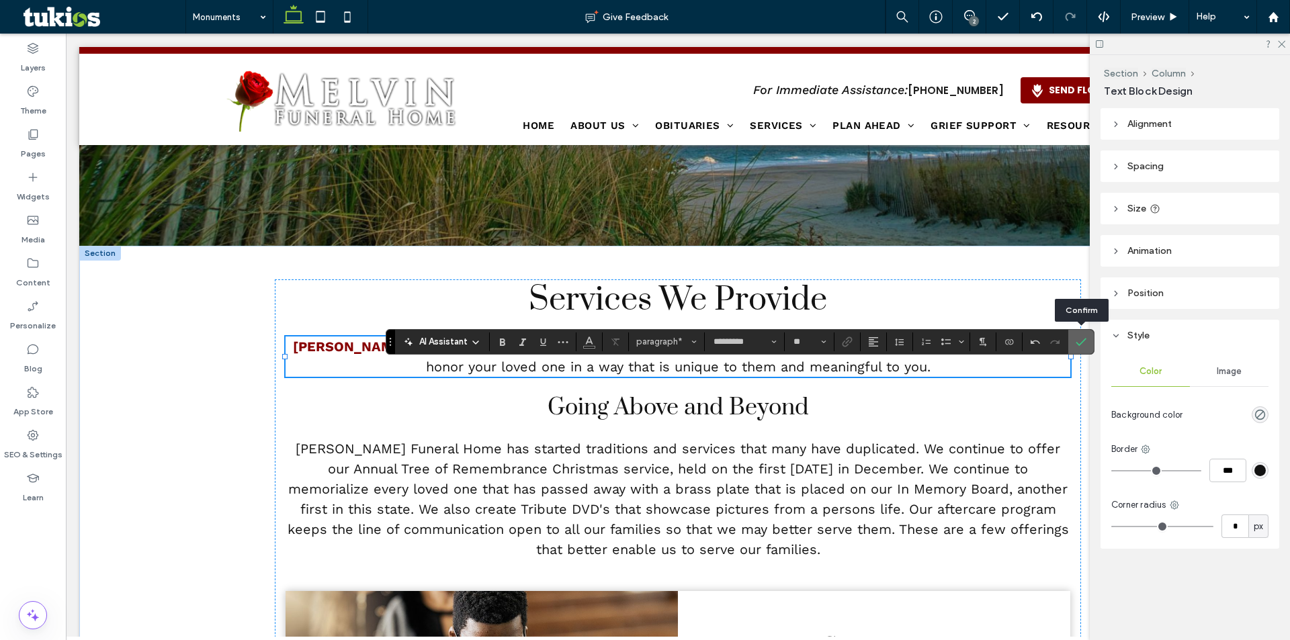
click at [1088, 345] on label "Confirm" at bounding box center [1081, 342] width 20 height 24
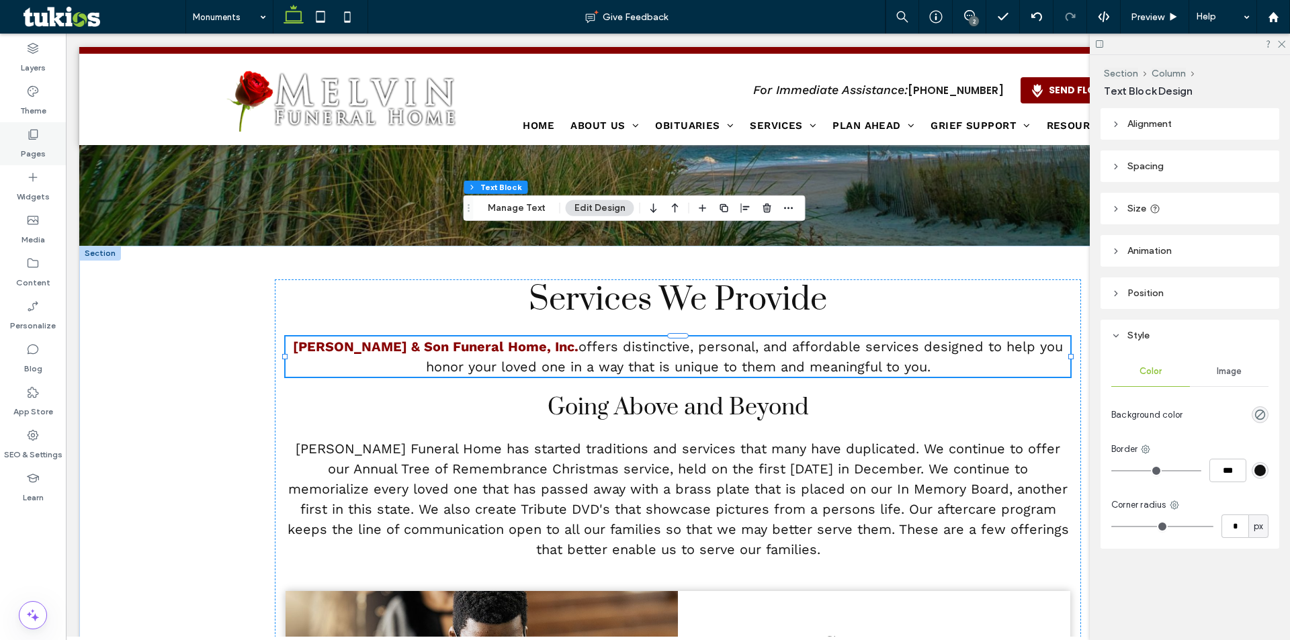
click at [38, 157] on label "Pages" at bounding box center [33, 150] width 25 height 19
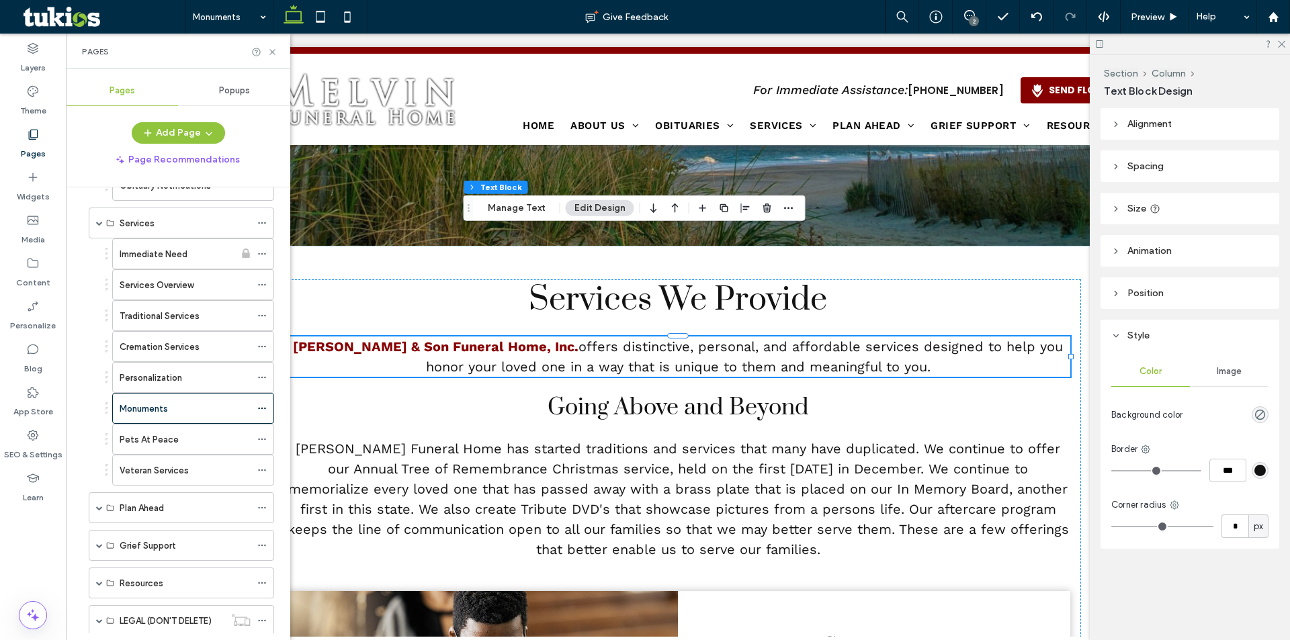
scroll to position [430, 0]
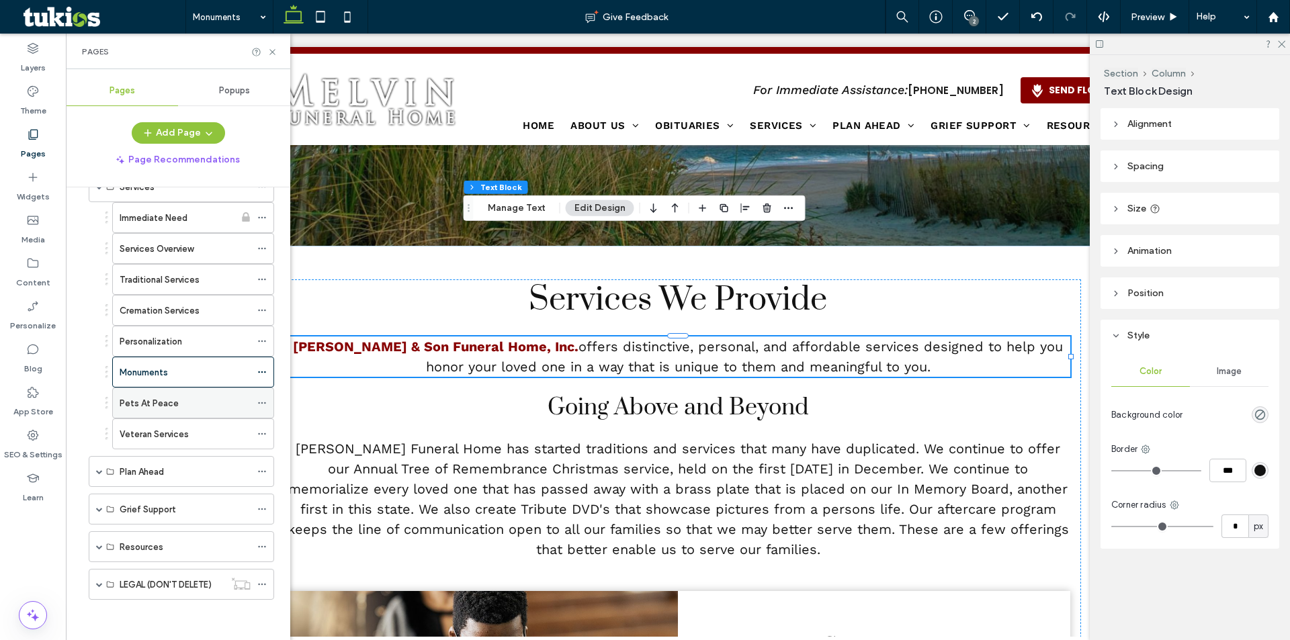
click at [179, 398] on div "Pets At Peace" at bounding box center [185, 403] width 131 height 14
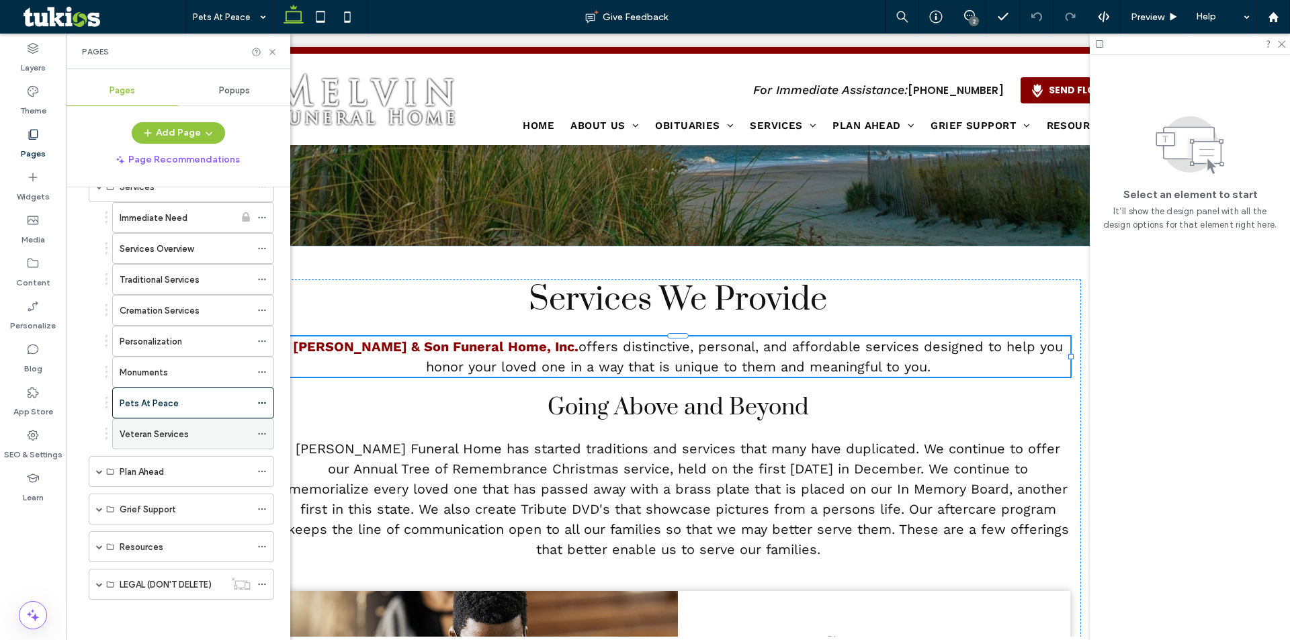
click at [197, 445] on div "Veteran Services" at bounding box center [185, 434] width 131 height 30
click at [100, 472] on span at bounding box center [99, 471] width 7 height 7
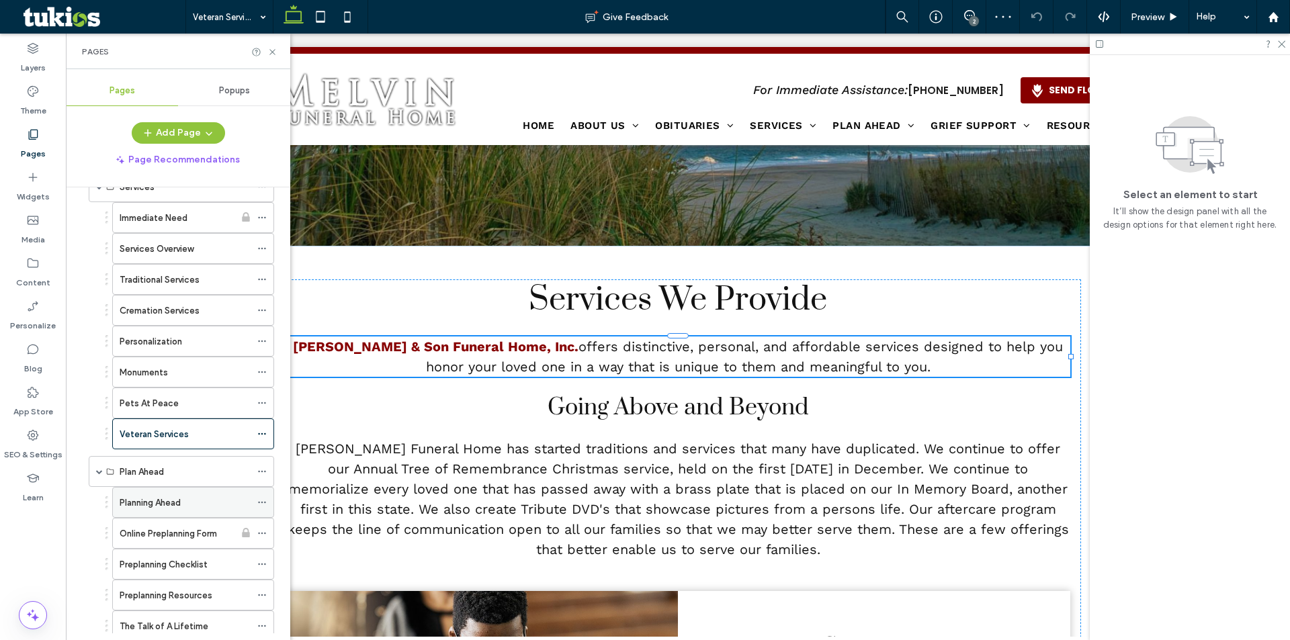
click at [128, 492] on div "Planning Ahead" at bounding box center [185, 503] width 131 height 30
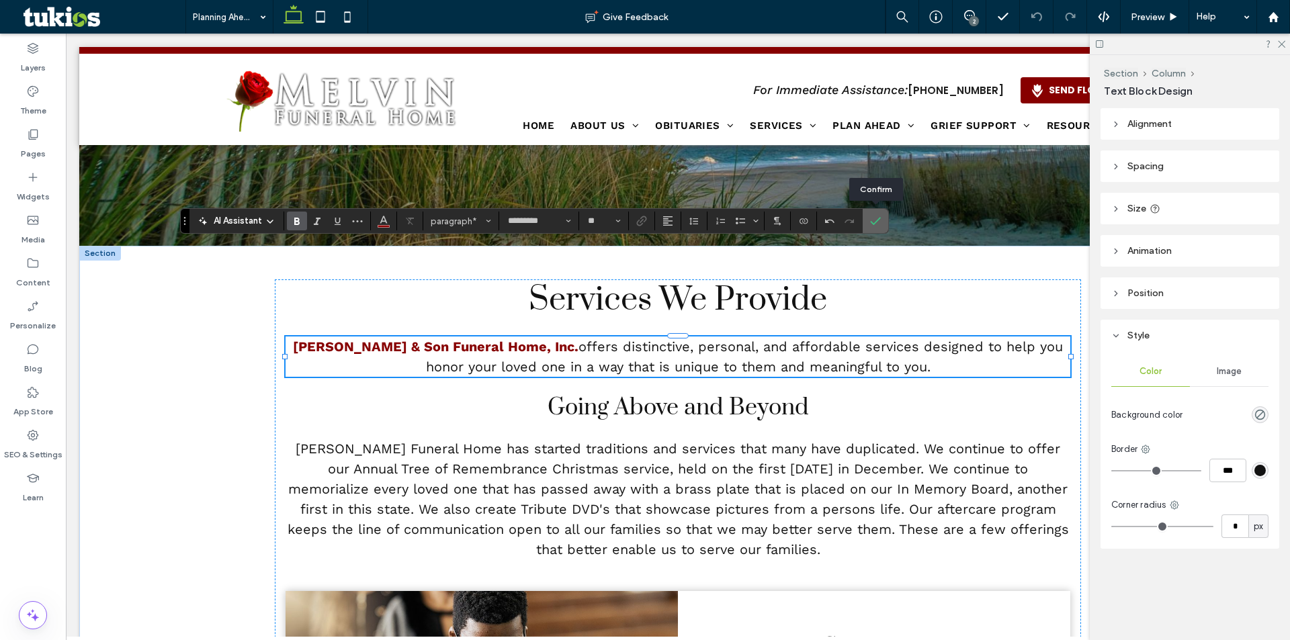
click at [870, 222] on use "Confirm" at bounding box center [875, 222] width 11 height 8
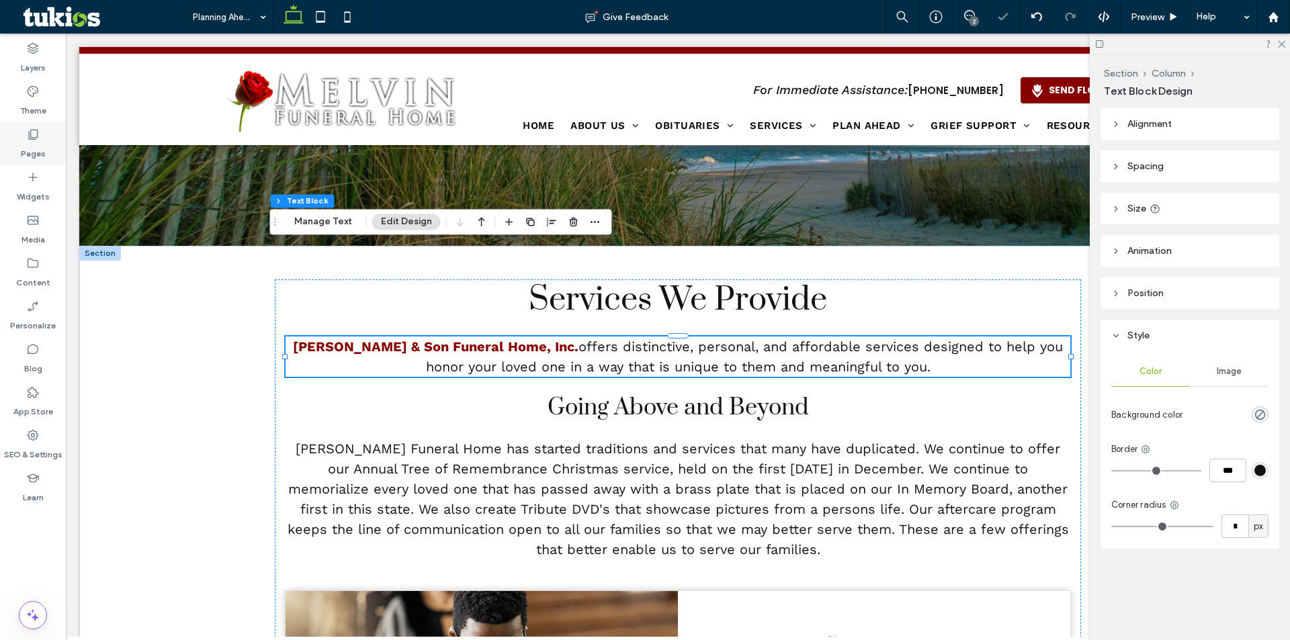
click at [38, 150] on label "Pages" at bounding box center [33, 150] width 25 height 19
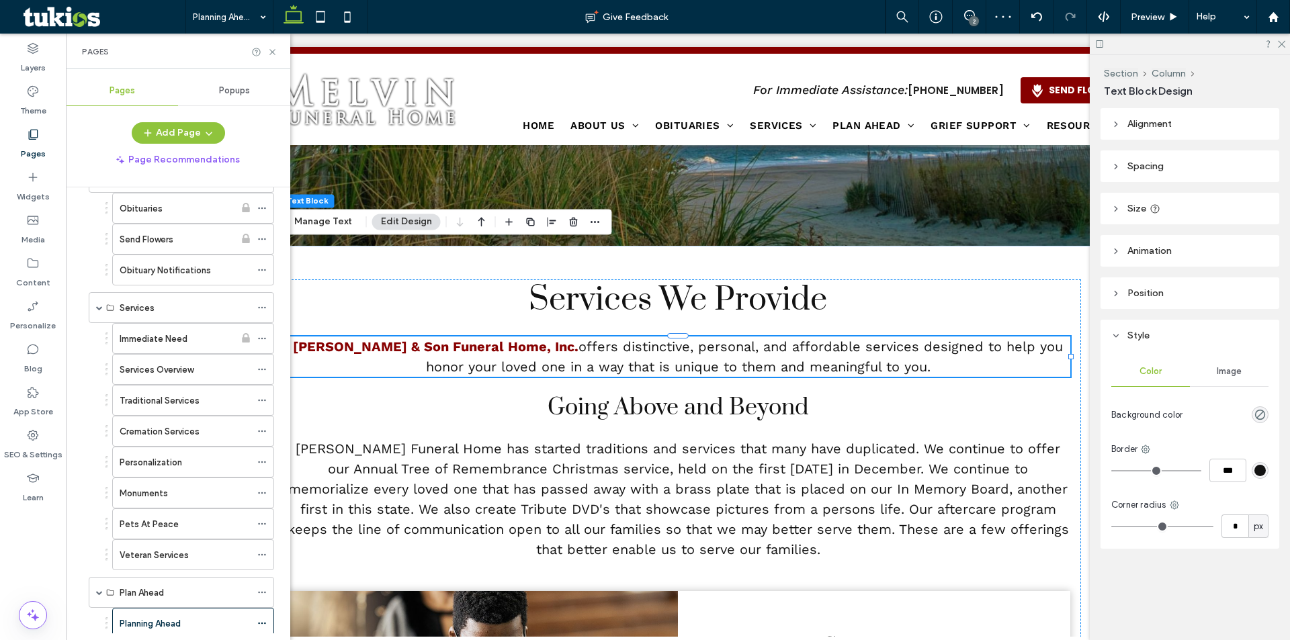
scroll to position [584, 0]
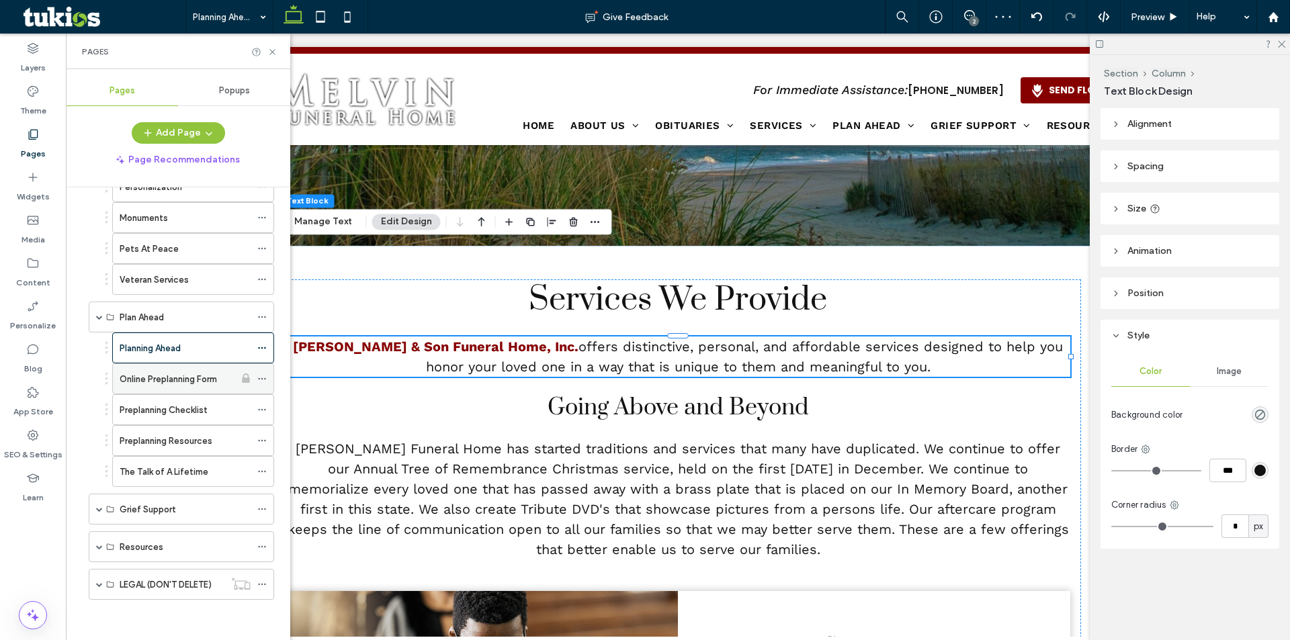
click at [172, 384] on label "Online Preplanning Form" at bounding box center [168, 379] width 97 height 24
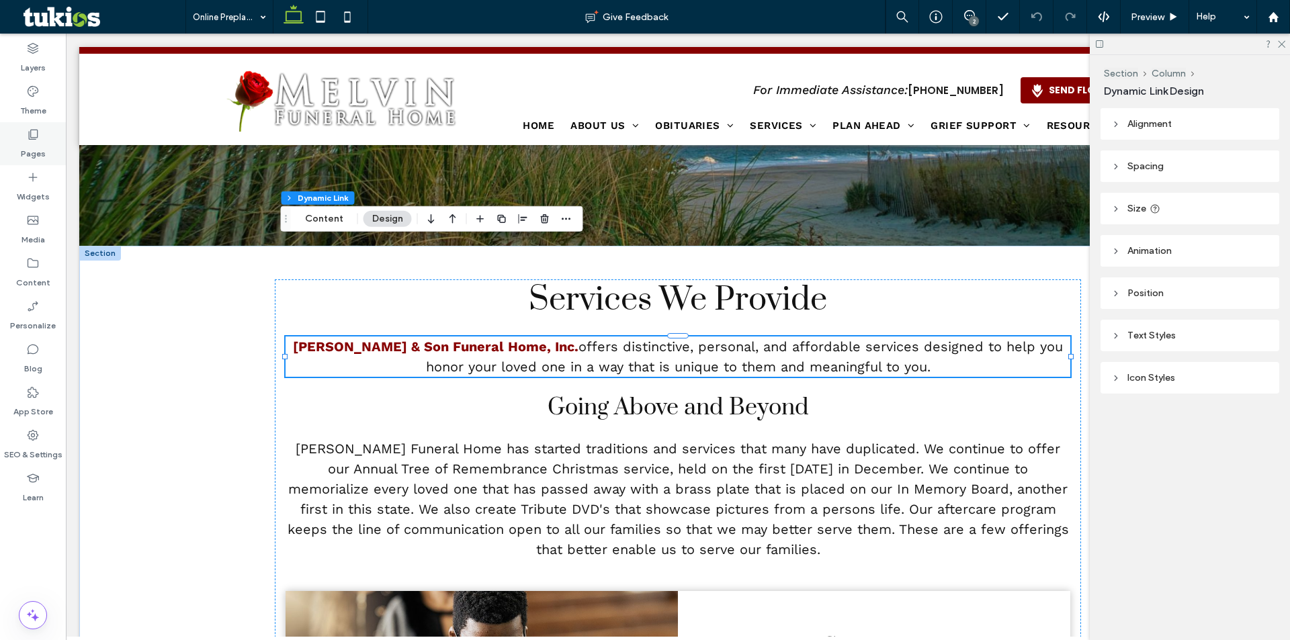
click at [39, 128] on icon at bounding box center [32, 134] width 13 height 13
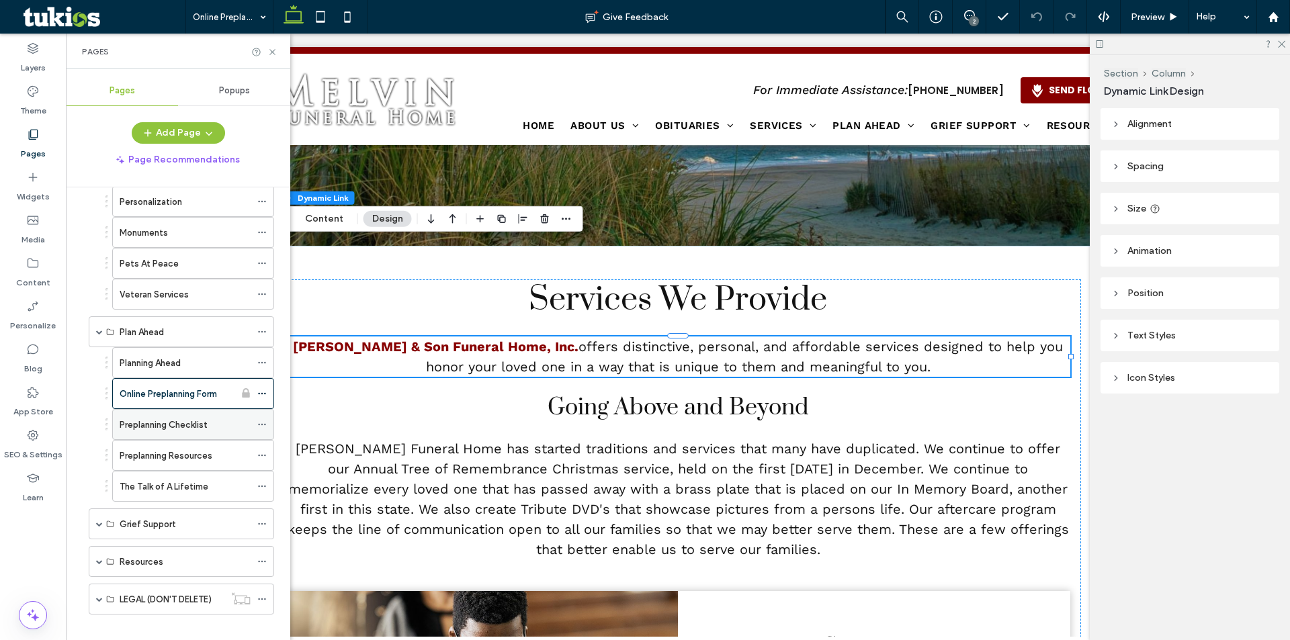
scroll to position [584, 0]
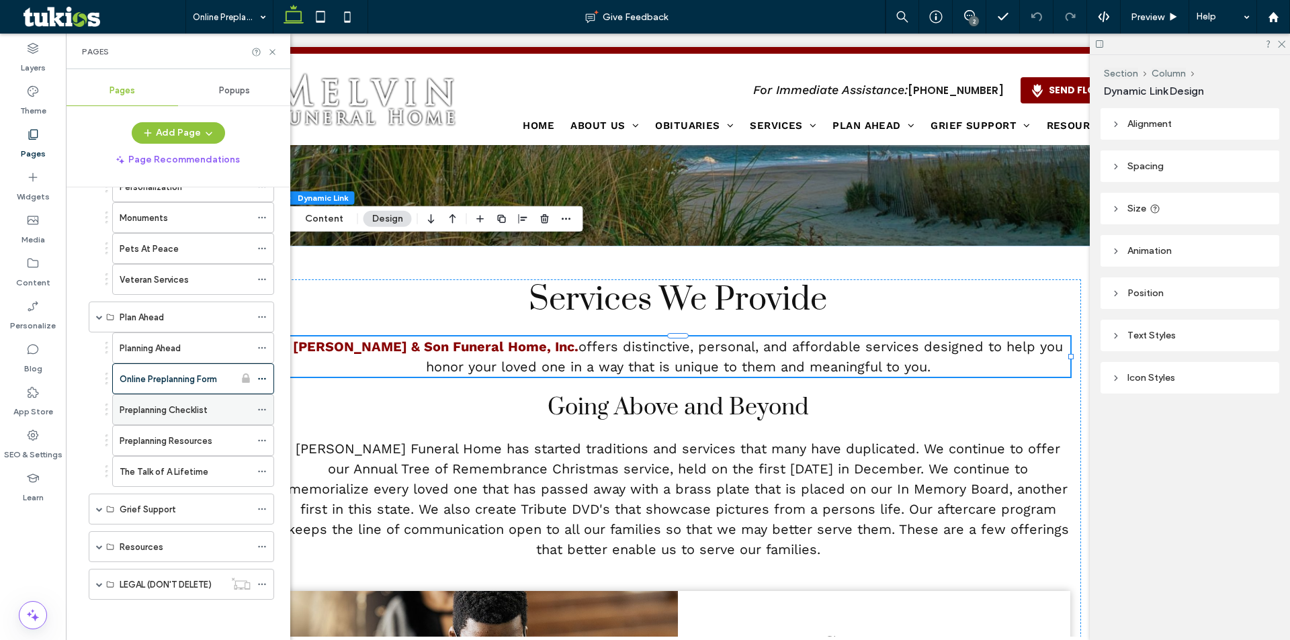
click at [179, 418] on div "Preplanning Checklist" at bounding box center [185, 410] width 131 height 30
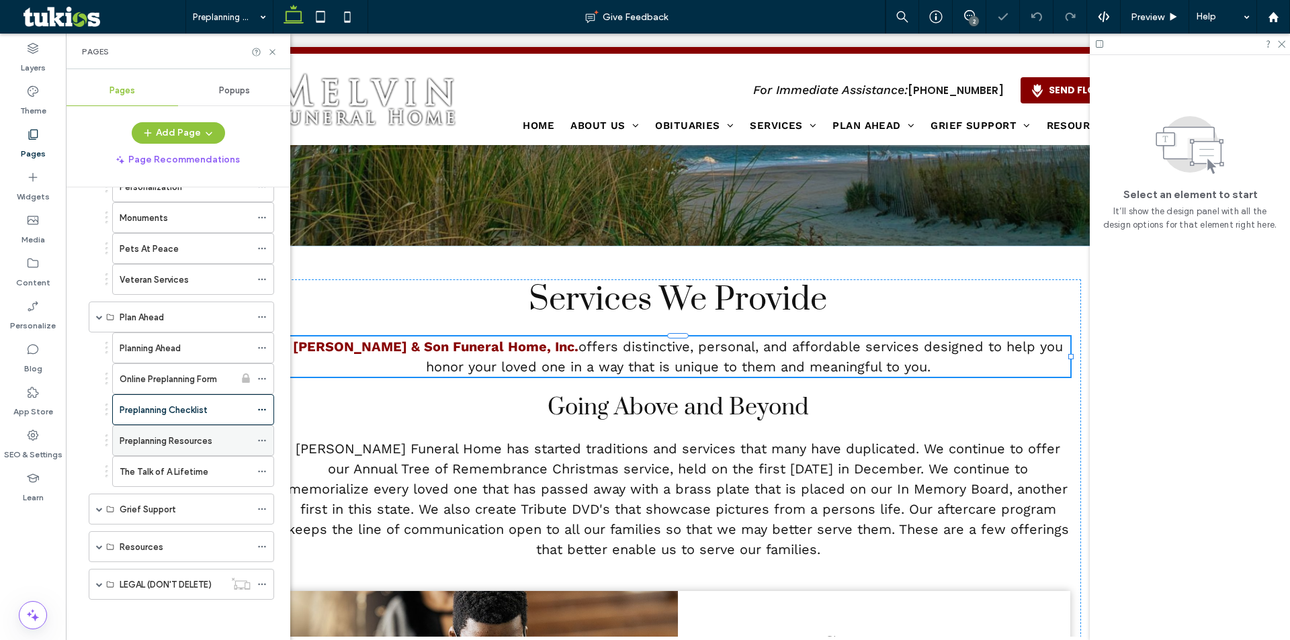
click at [195, 439] on label "Preplanning Resources" at bounding box center [166, 441] width 93 height 24
click at [151, 461] on div "The Talk of A Lifetime" at bounding box center [185, 472] width 131 height 30
click at [101, 511] on span at bounding box center [99, 509] width 7 height 7
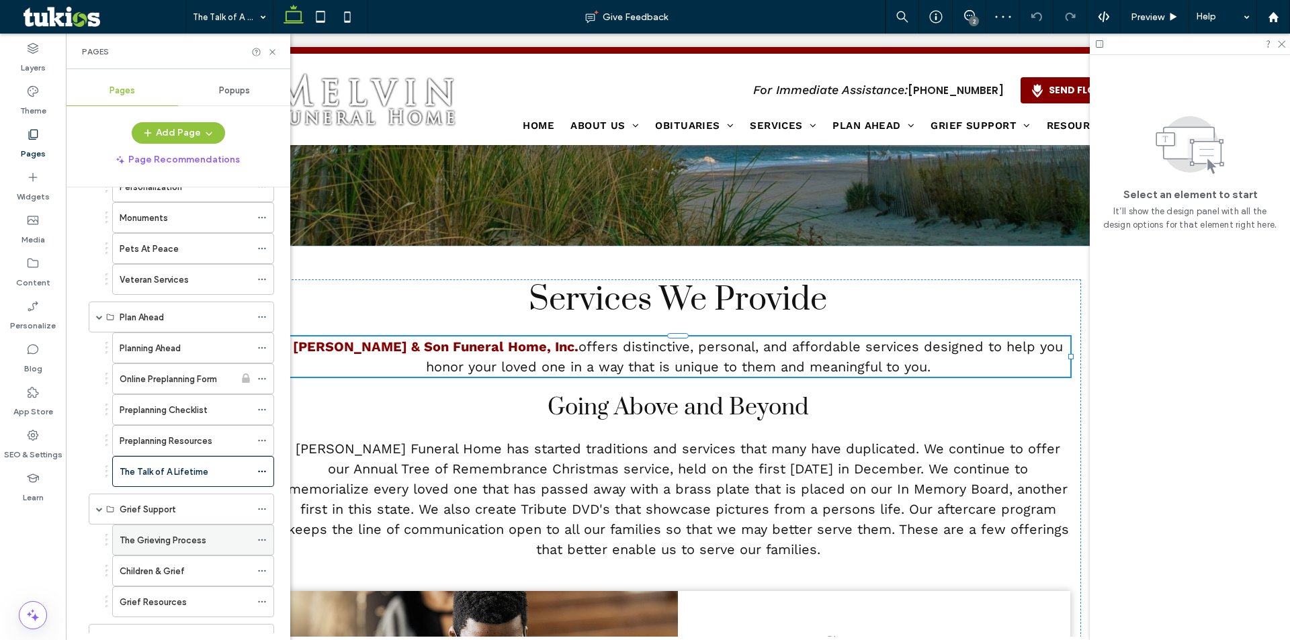
click at [156, 537] on label "The Grieving Process" at bounding box center [163, 541] width 87 height 24
click at [156, 572] on label "Children & Grief" at bounding box center [152, 571] width 65 height 24
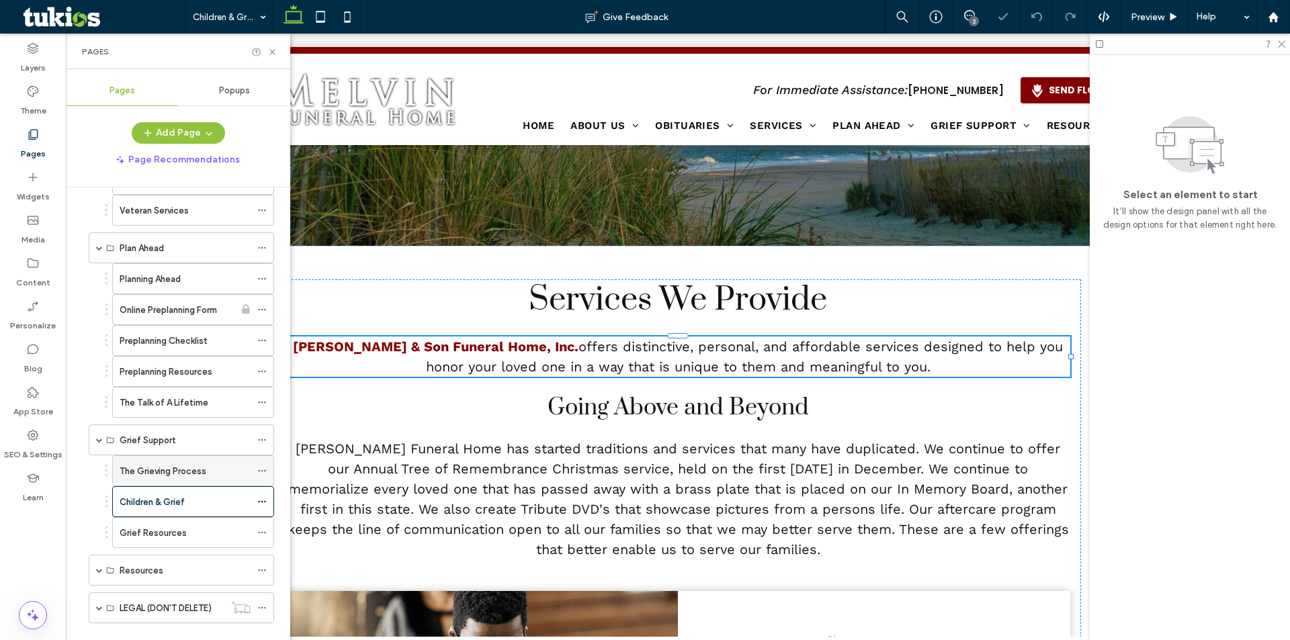
scroll to position [677, 0]
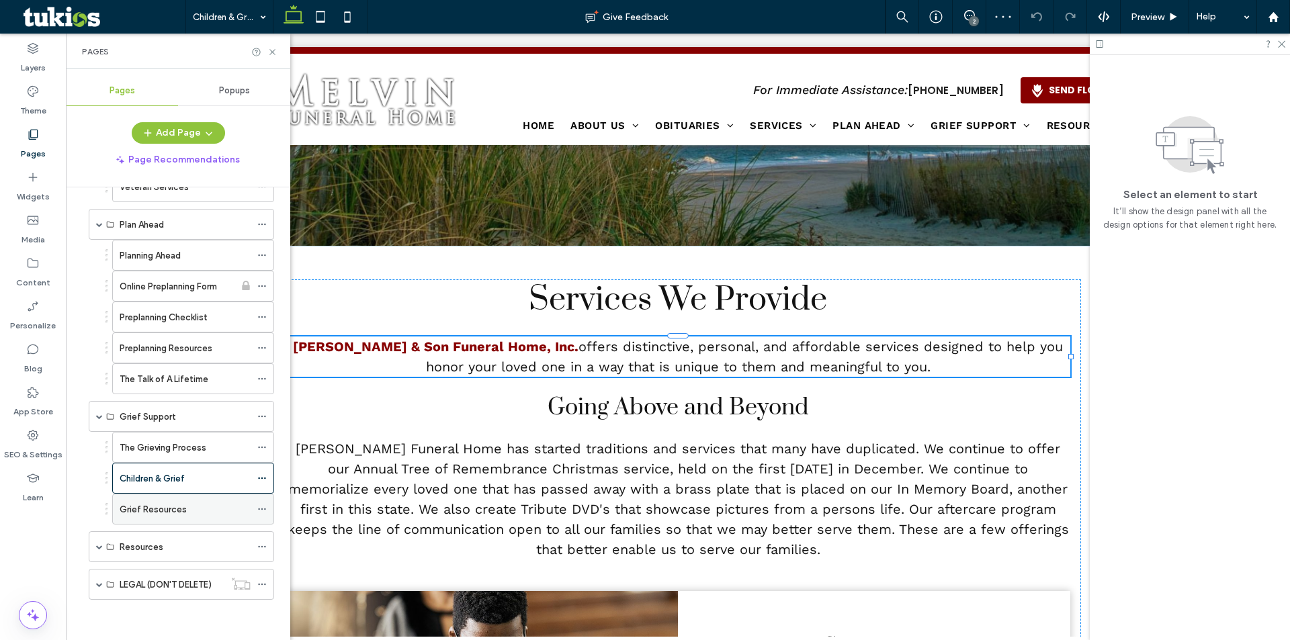
click at [180, 509] on label "Grief Resources" at bounding box center [153, 510] width 67 height 24
click at [99, 549] on span at bounding box center [99, 546] width 7 height 7
click at [148, 575] on label "Frequent Questions" at bounding box center [161, 578] width 82 height 24
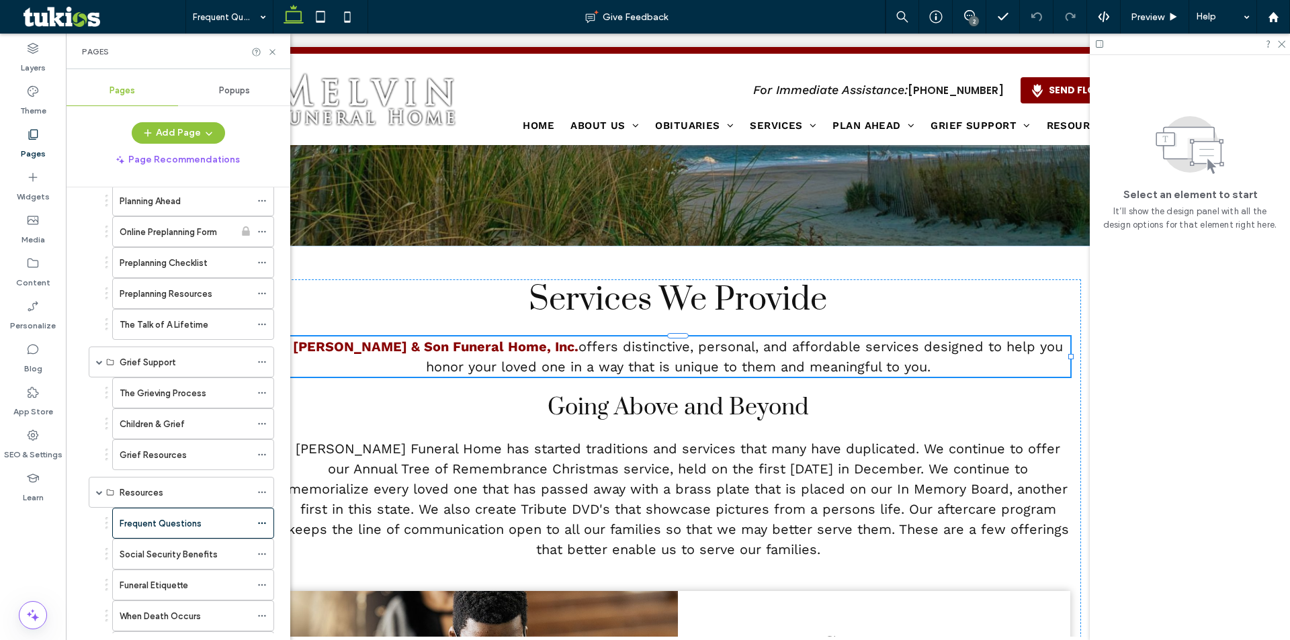
scroll to position [862, 0]
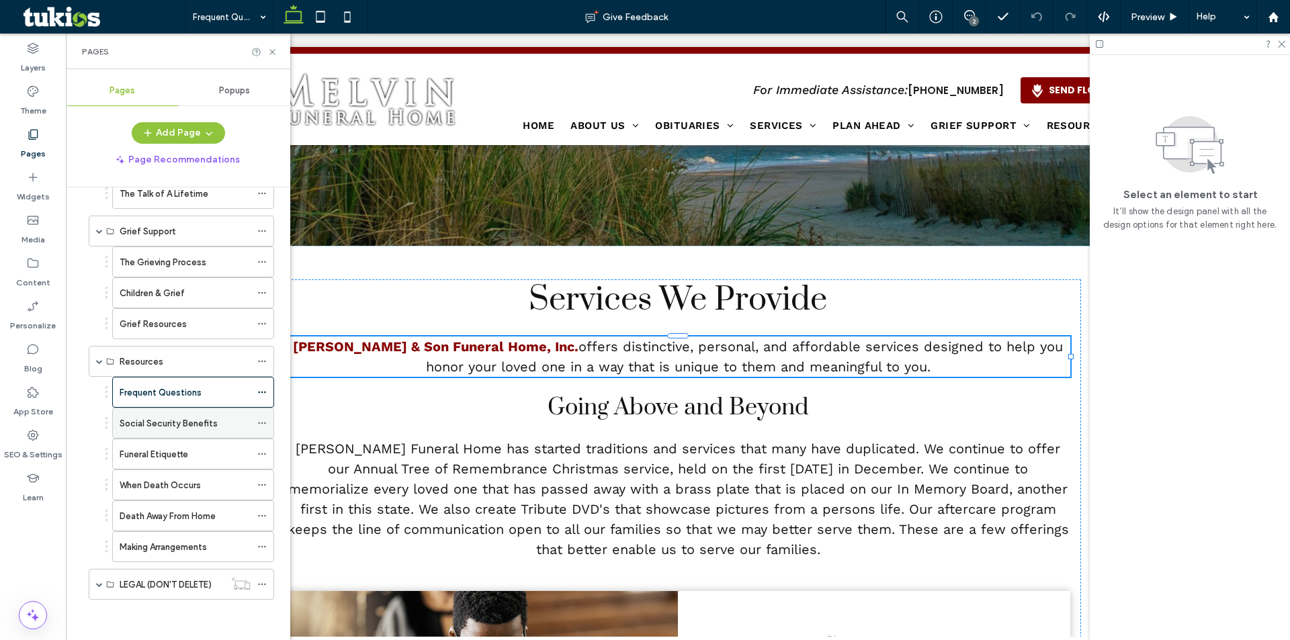
click at [205, 422] on label "Social Security Benefits" at bounding box center [169, 424] width 98 height 24
click at [209, 456] on div "Funeral Etiquette" at bounding box center [185, 454] width 131 height 14
click at [239, 491] on div "When Death Occurs" at bounding box center [185, 485] width 131 height 14
click at [174, 518] on label "Death Away From Home" at bounding box center [168, 516] width 96 height 24
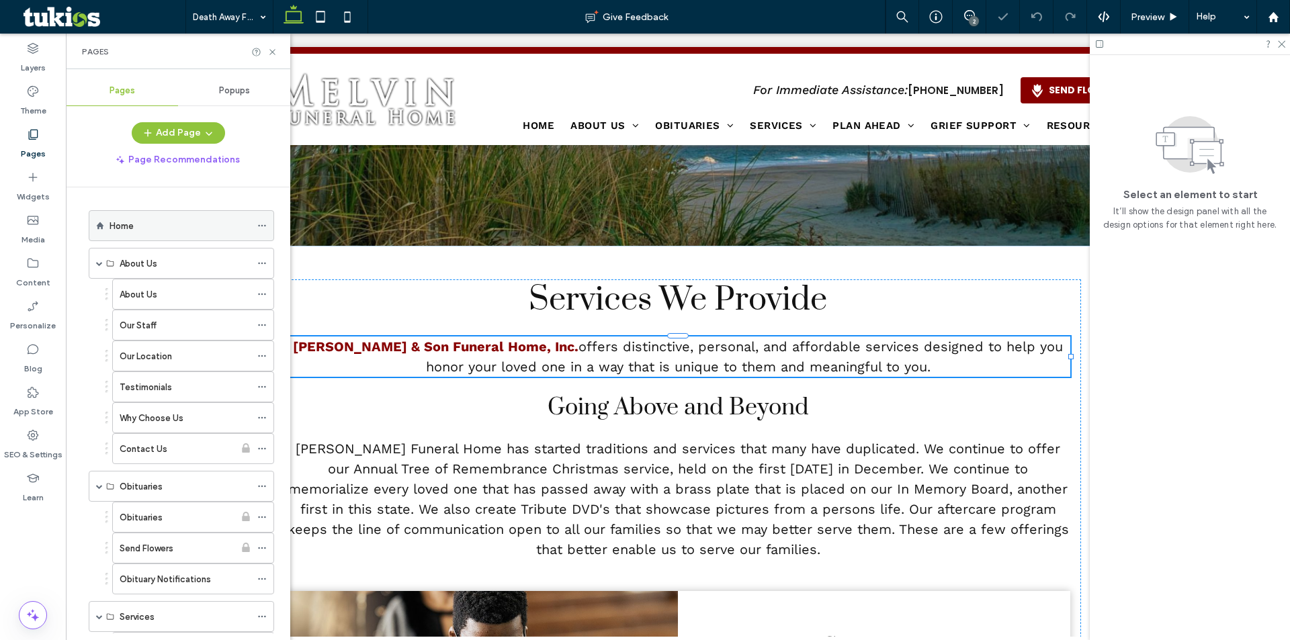
click at [126, 221] on label "Home" at bounding box center [121, 226] width 24 height 24
click at [276, 50] on icon at bounding box center [272, 52] width 10 height 10
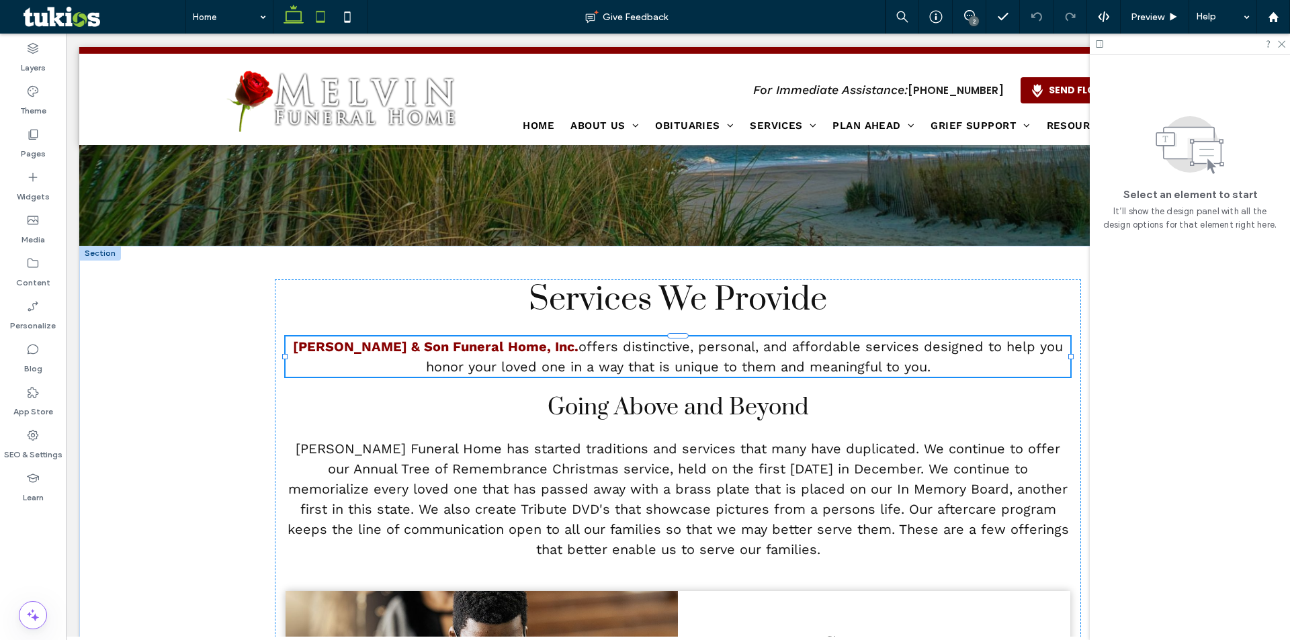
click at [320, 19] on icon at bounding box center [320, 16] width 27 height 27
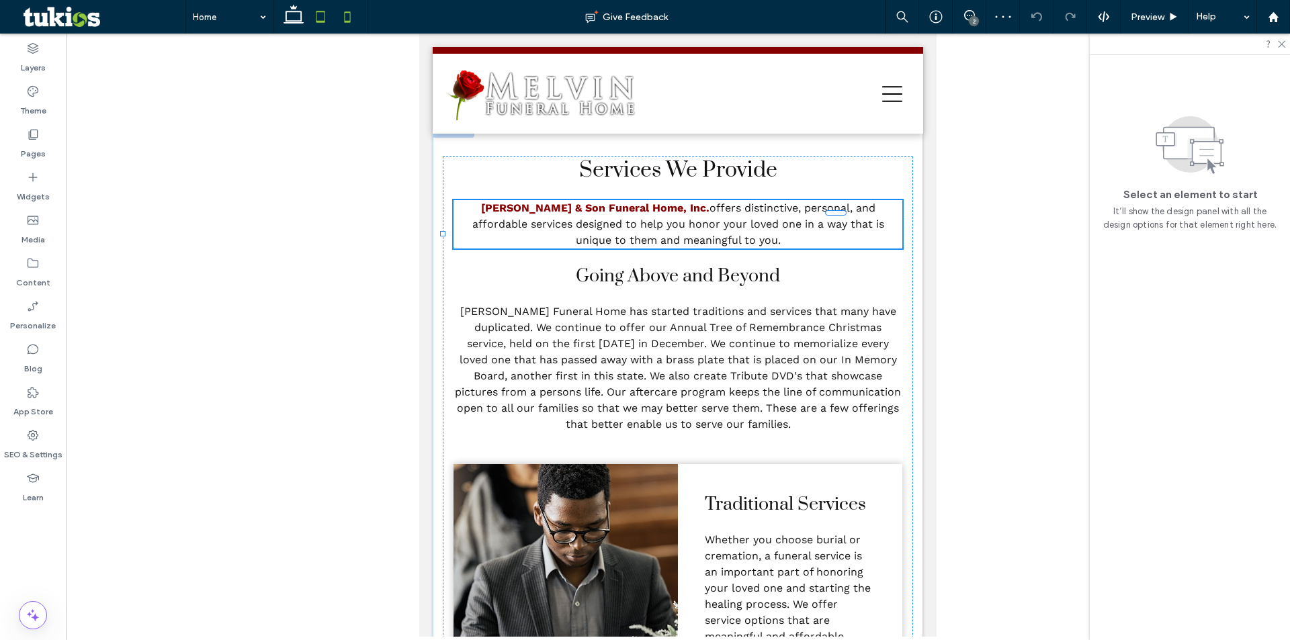
click at [359, 19] on icon at bounding box center [347, 16] width 27 height 27
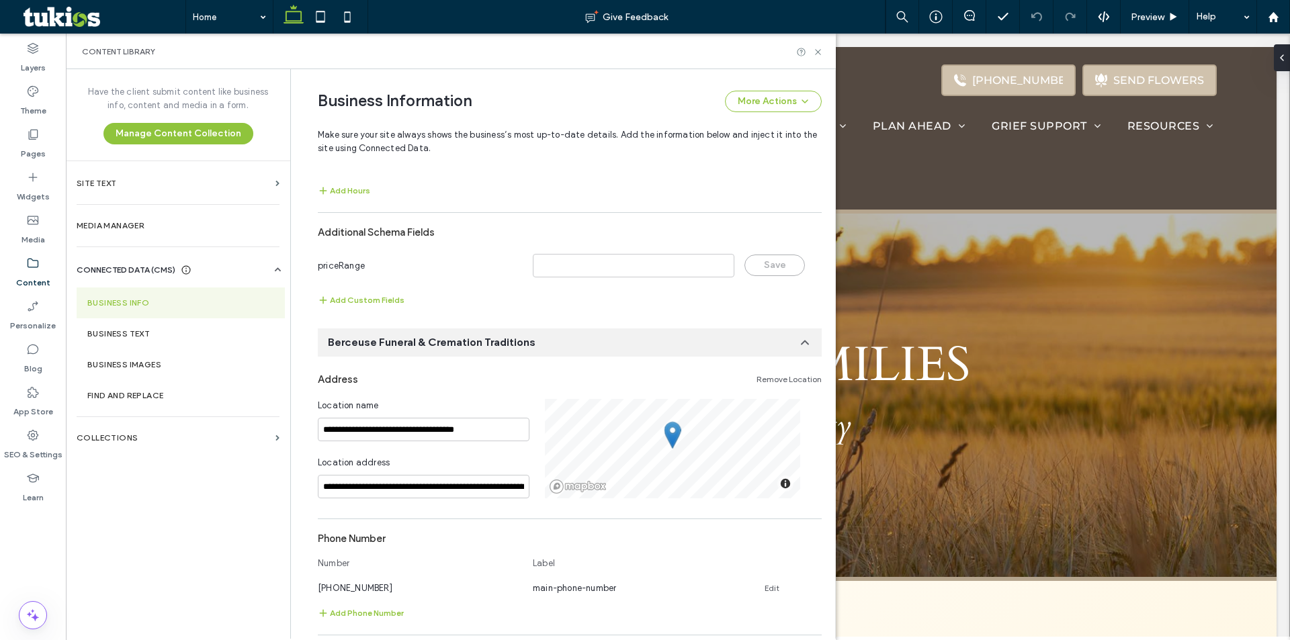
click at [778, 377] on link "Remove Location" at bounding box center [788, 379] width 65 height 11
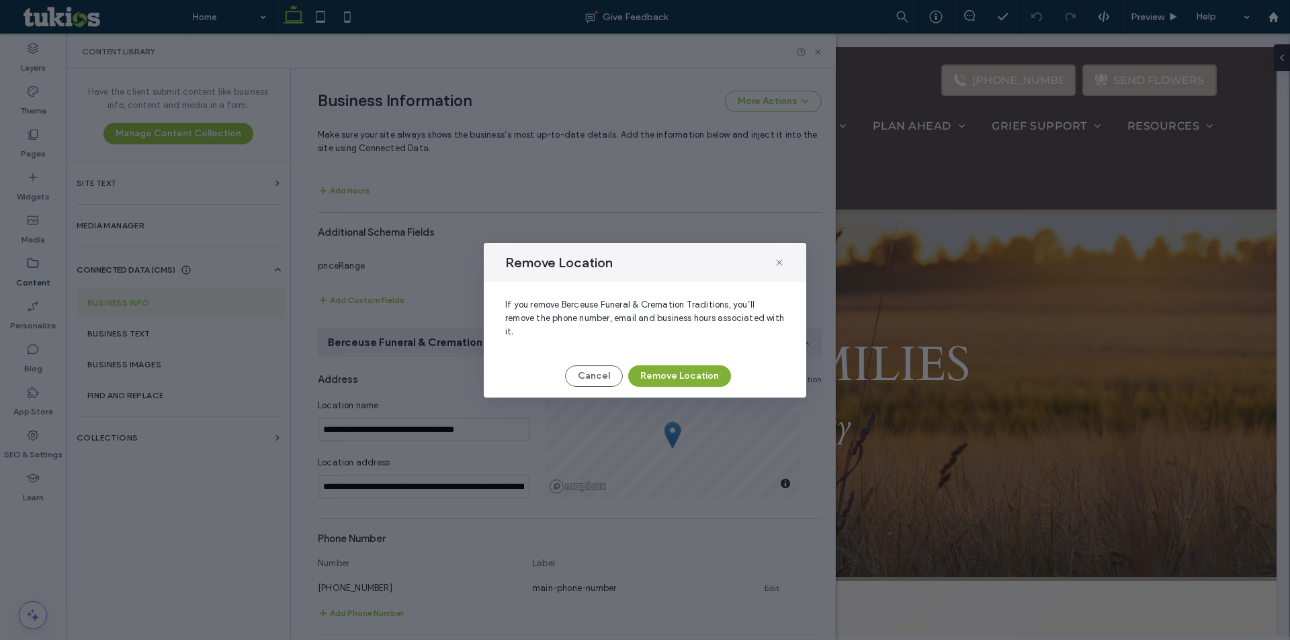
click at [709, 373] on button "Remove Location" at bounding box center [679, 375] width 103 height 21
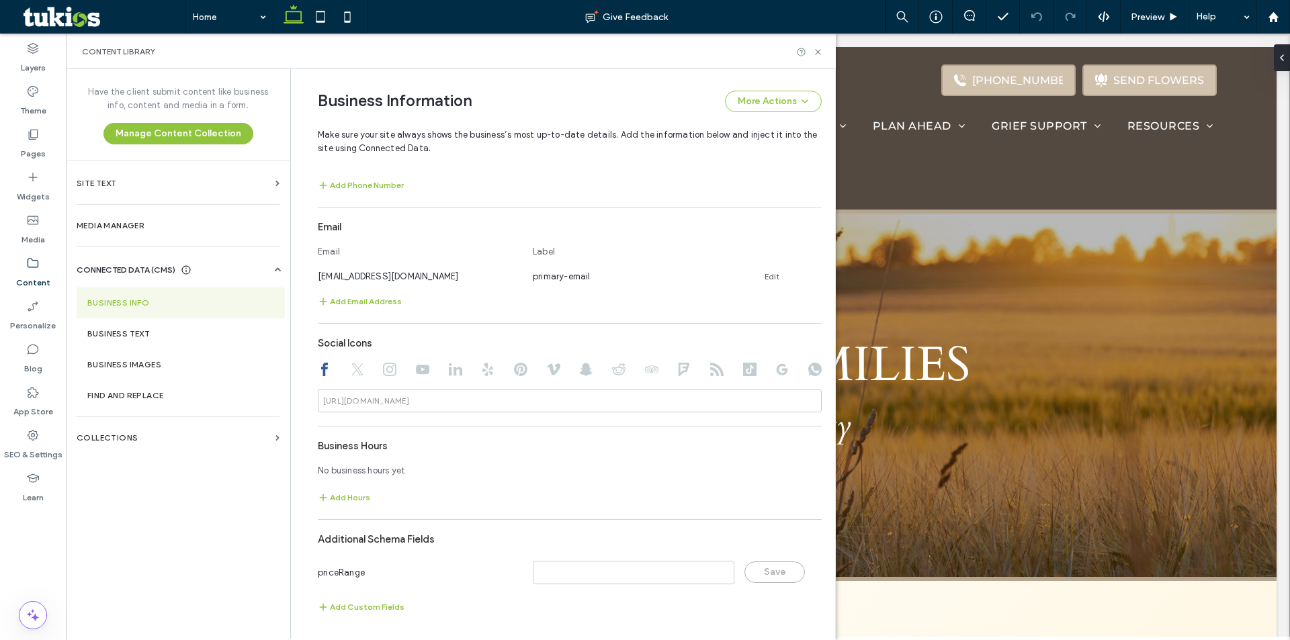
scroll to position [439, 0]
click at [818, 53] on icon at bounding box center [818, 52] width 10 height 10
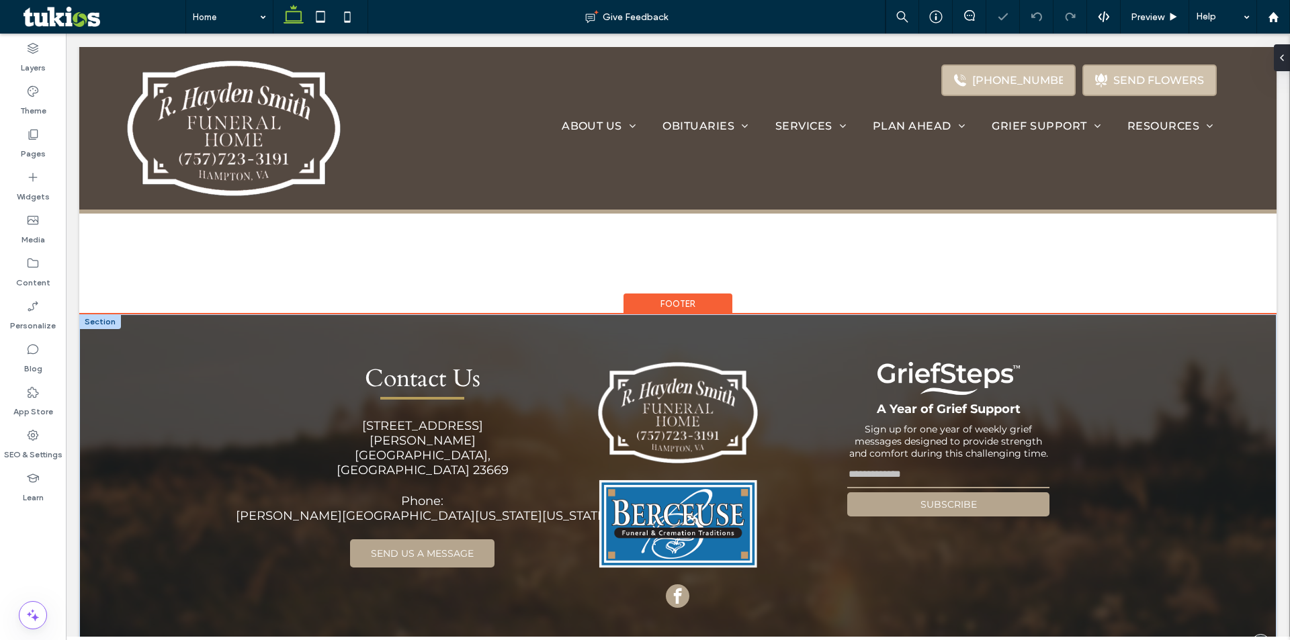
scroll to position [1987, 0]
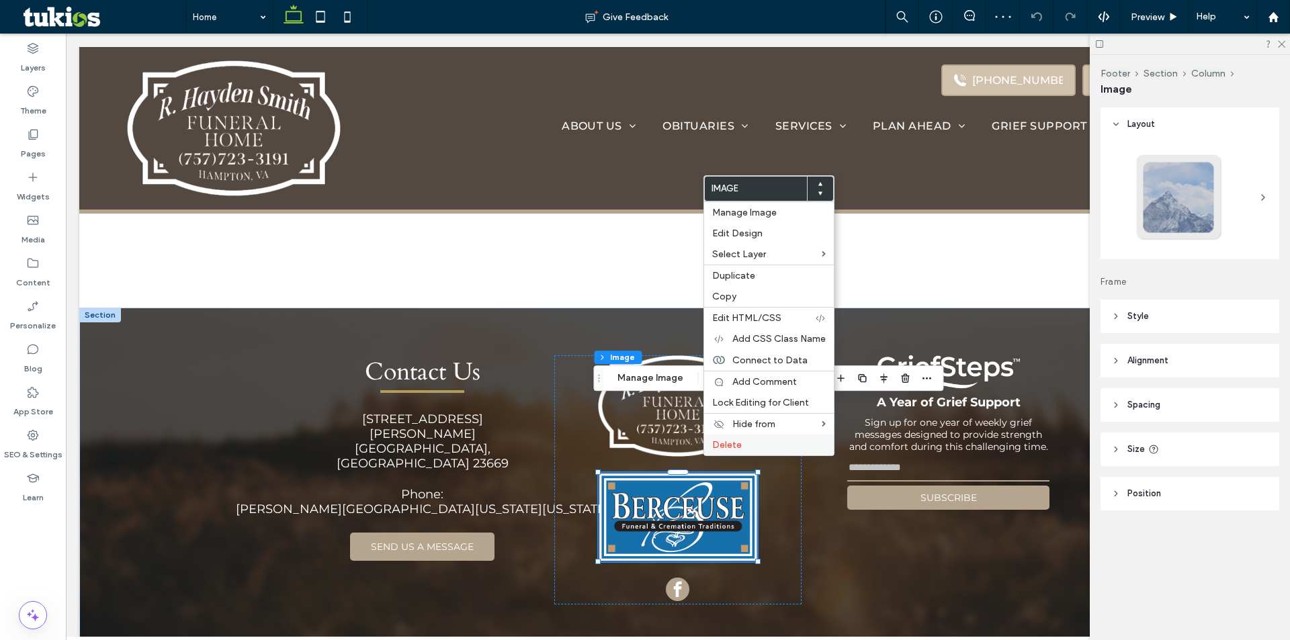
click at [743, 435] on div "Delete" at bounding box center [769, 445] width 130 height 21
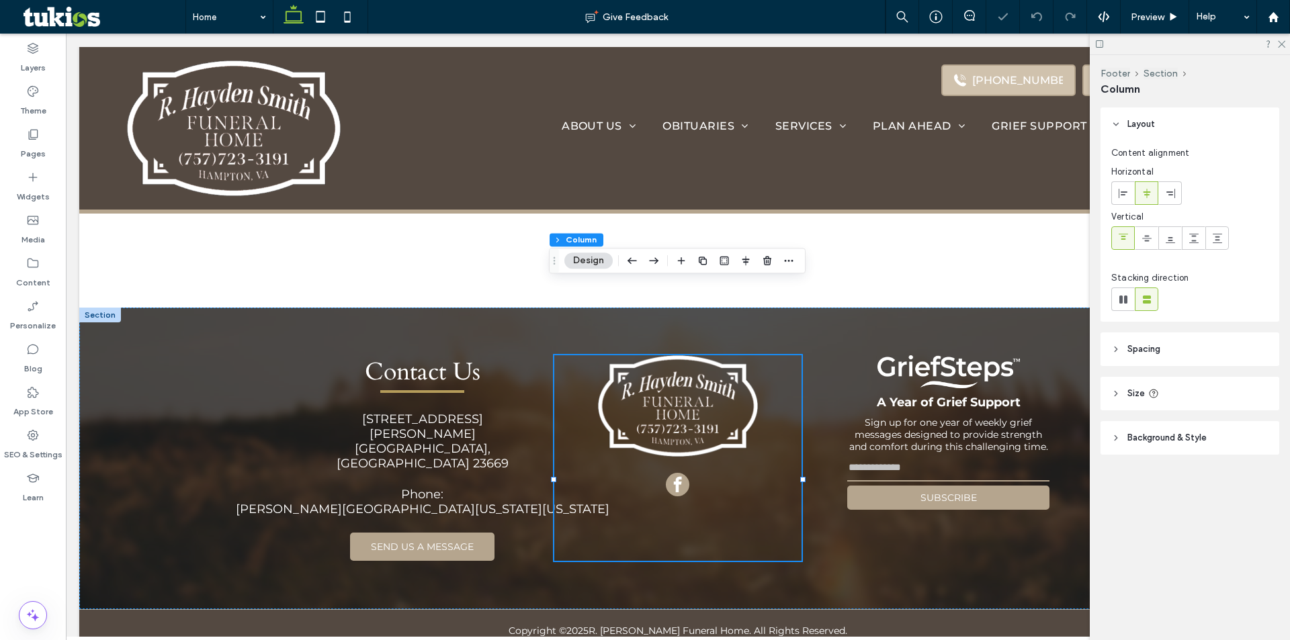
scroll to position [1925, 0]
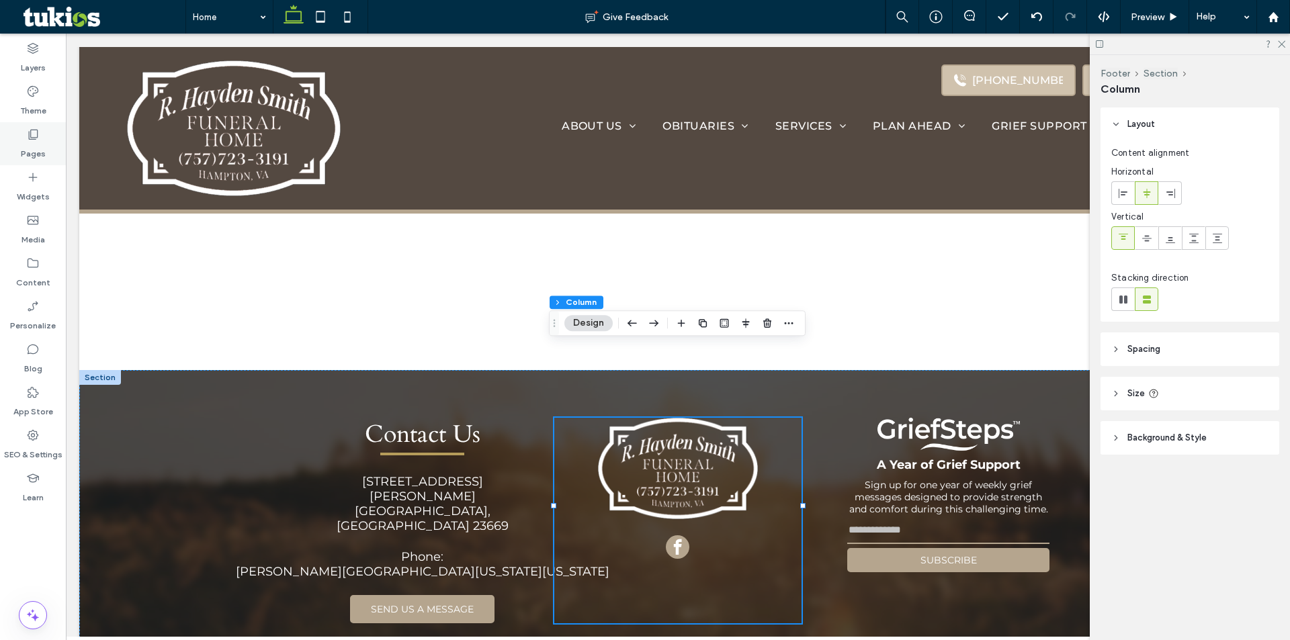
click at [55, 136] on div "Pages" at bounding box center [33, 143] width 66 height 43
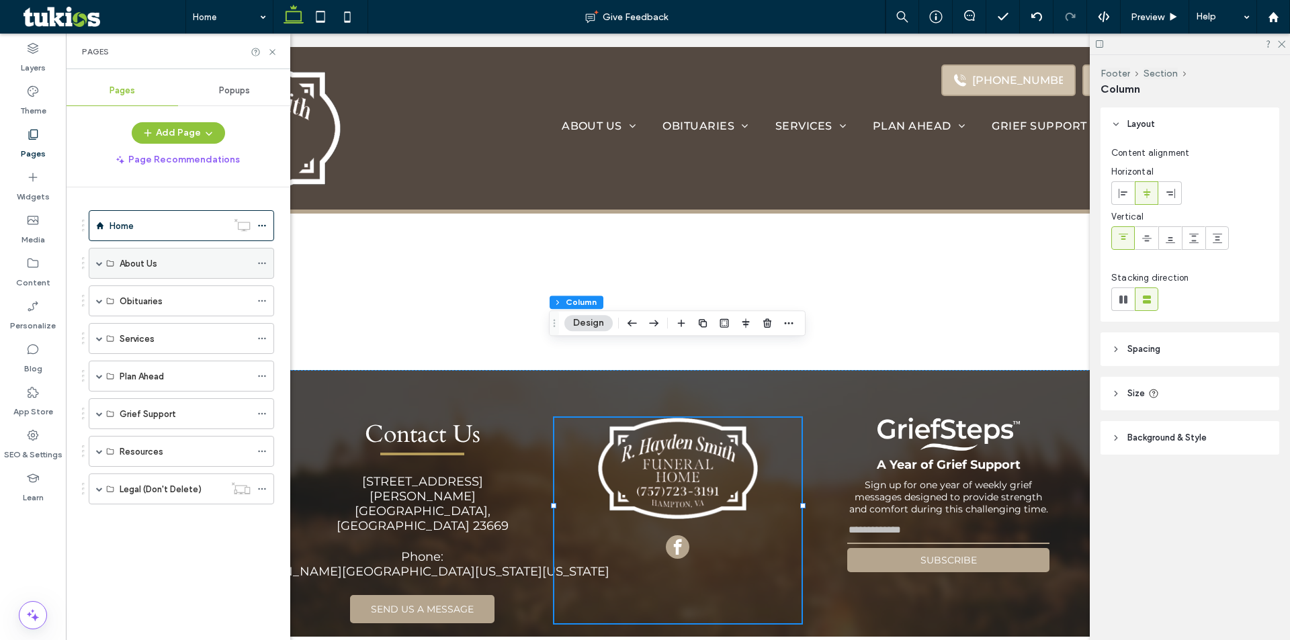
click at [103, 264] on div "About Us" at bounding box center [181, 263] width 185 height 31
click at [95, 264] on div "About Us" at bounding box center [181, 263] width 185 height 31
click at [97, 264] on span at bounding box center [99, 263] width 7 height 7
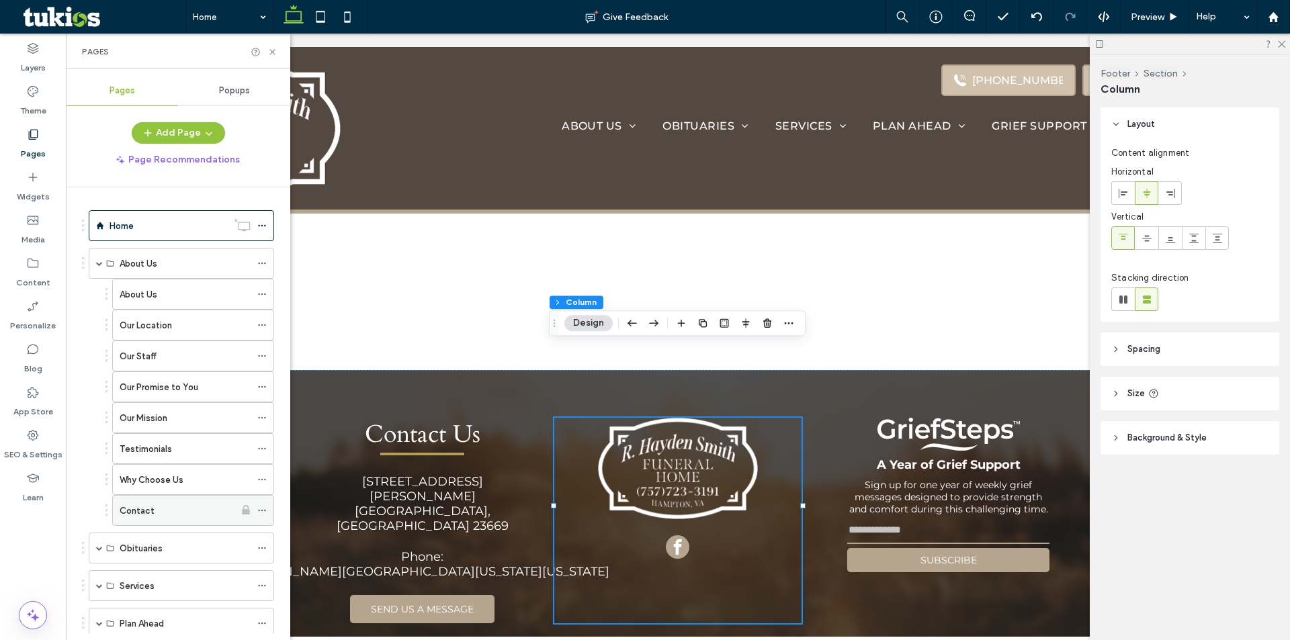
click at [156, 498] on div "Contact" at bounding box center [177, 511] width 115 height 30
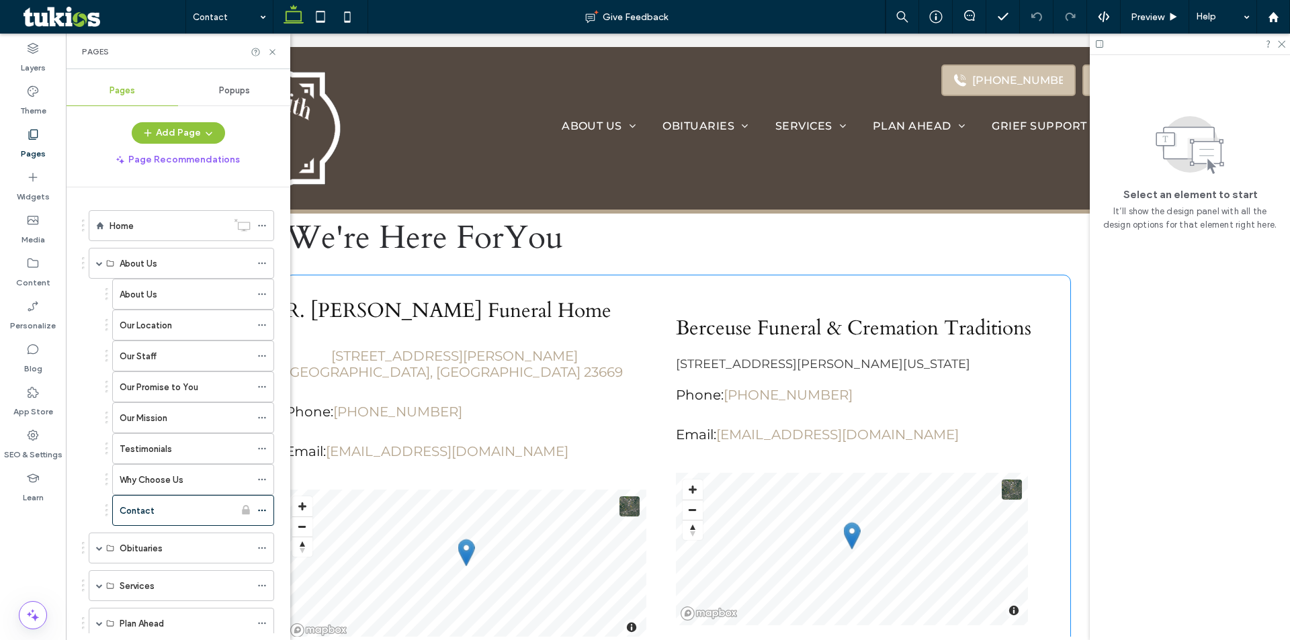
scroll to position [336, 0]
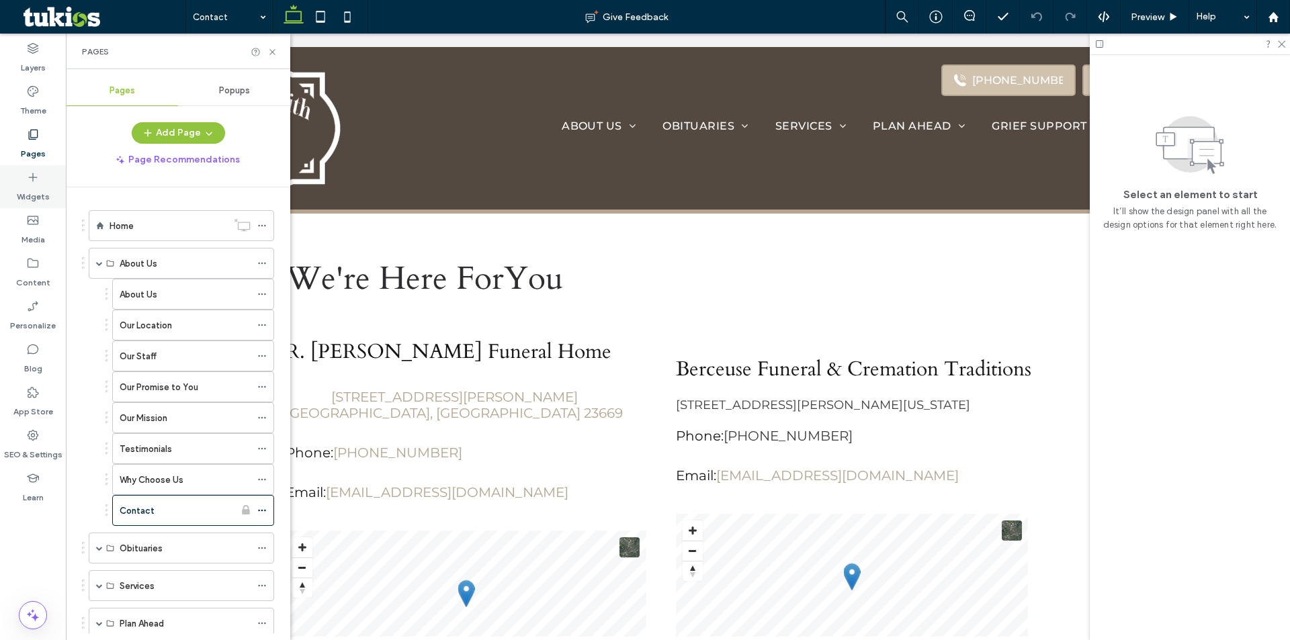
click at [28, 190] on label "Widgets" at bounding box center [33, 193] width 33 height 19
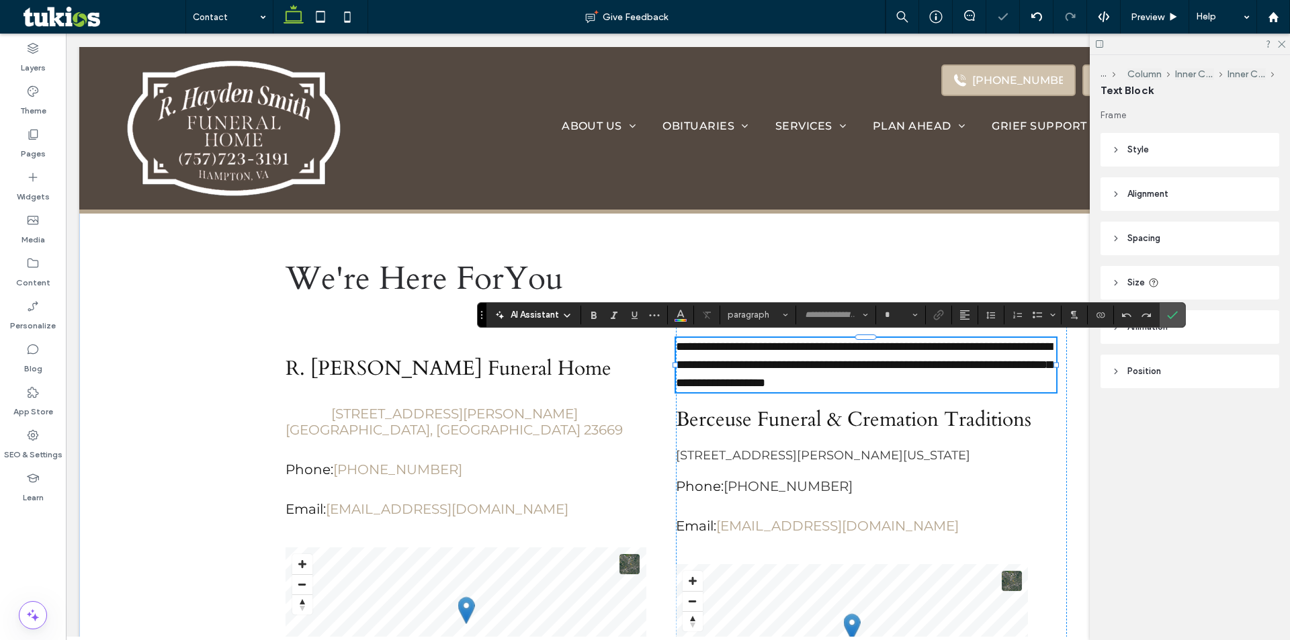
type input "**********"
type input "**"
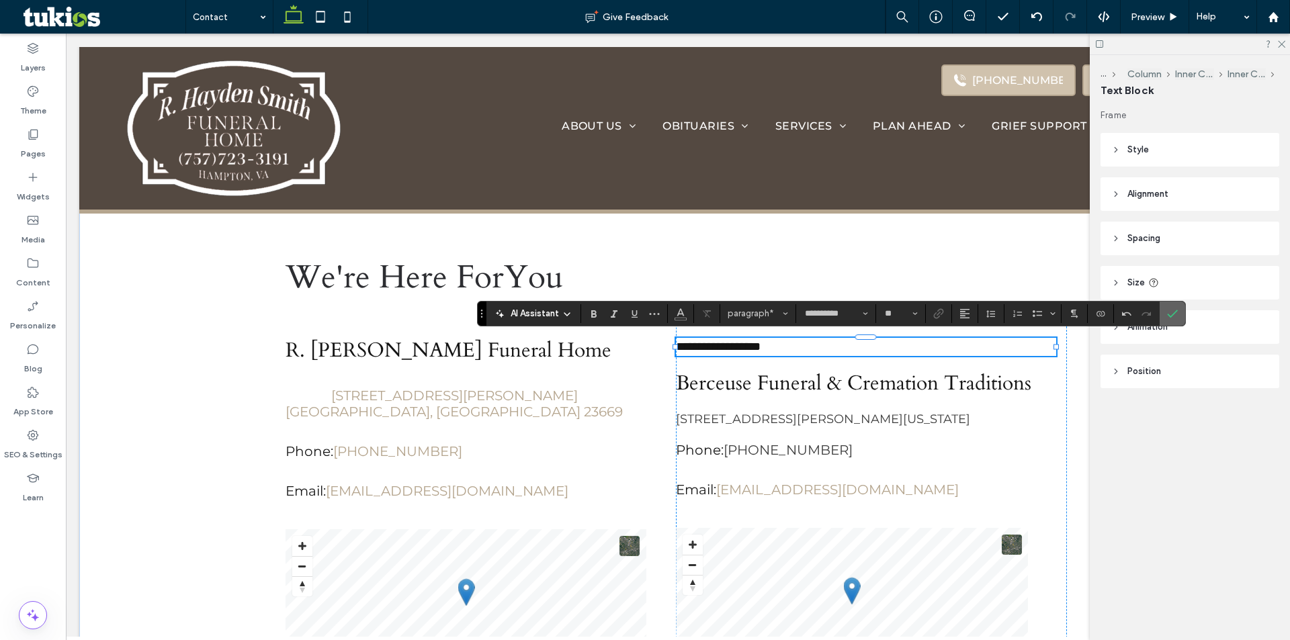
click at [1167, 314] on icon "Confirm" at bounding box center [1172, 313] width 11 height 11
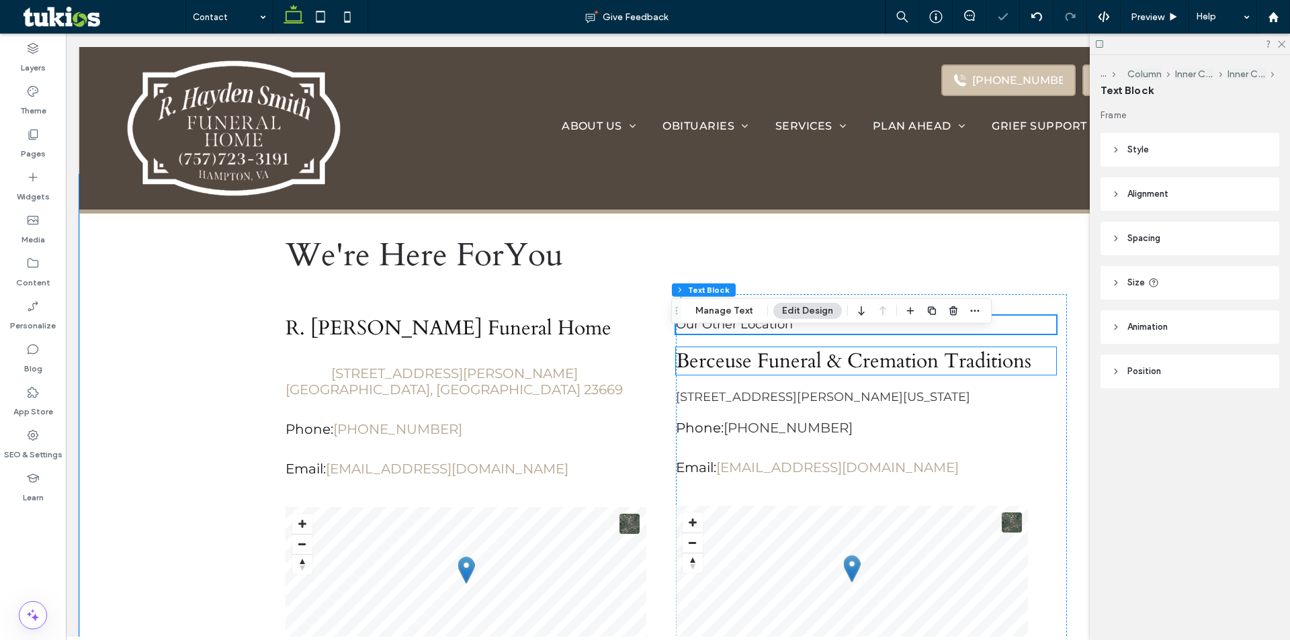
scroll to position [404, 0]
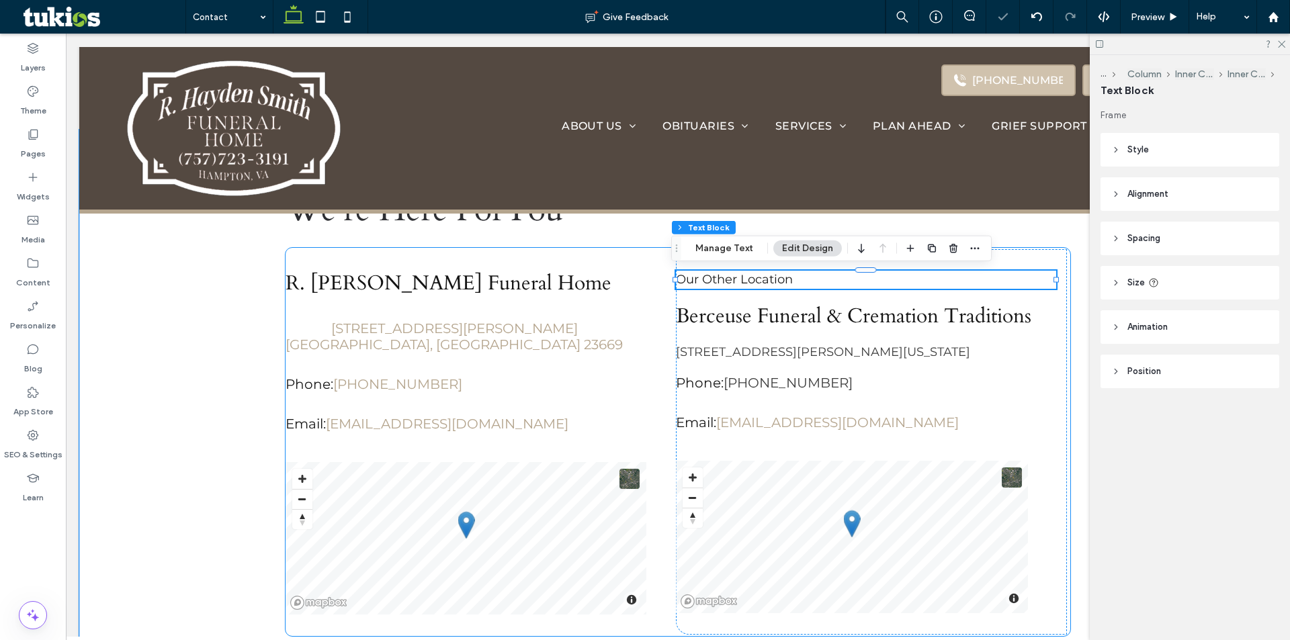
click at [1020, 248] on div "R. Hayden Smith Funeral Home 245 South Armistead Avenue Hampton, VA 23669 Phone…" at bounding box center [677, 442] width 784 height 388
